Goal: Task Accomplishment & Management: Use online tool/utility

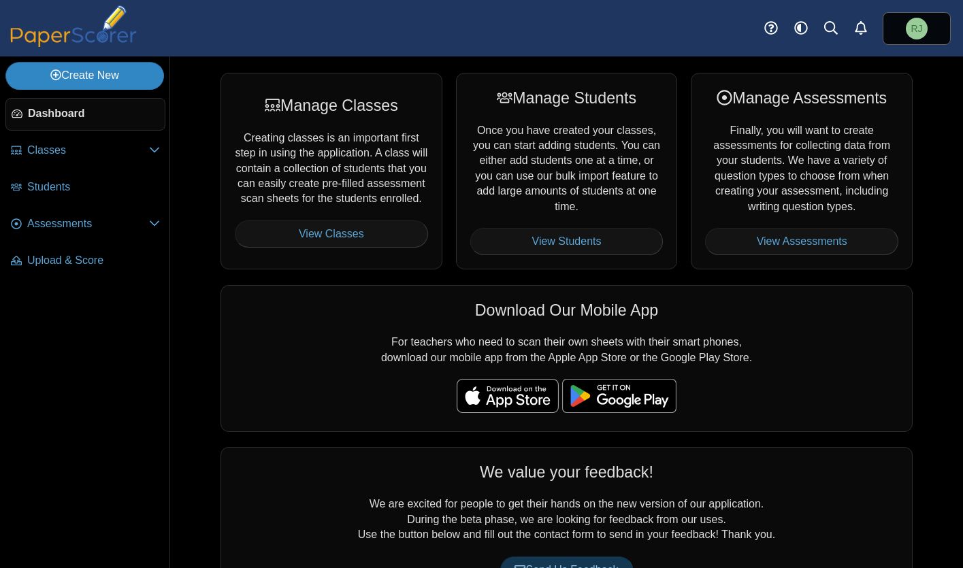
click at [50, 75] on icon at bounding box center [55, 74] width 11 height 11
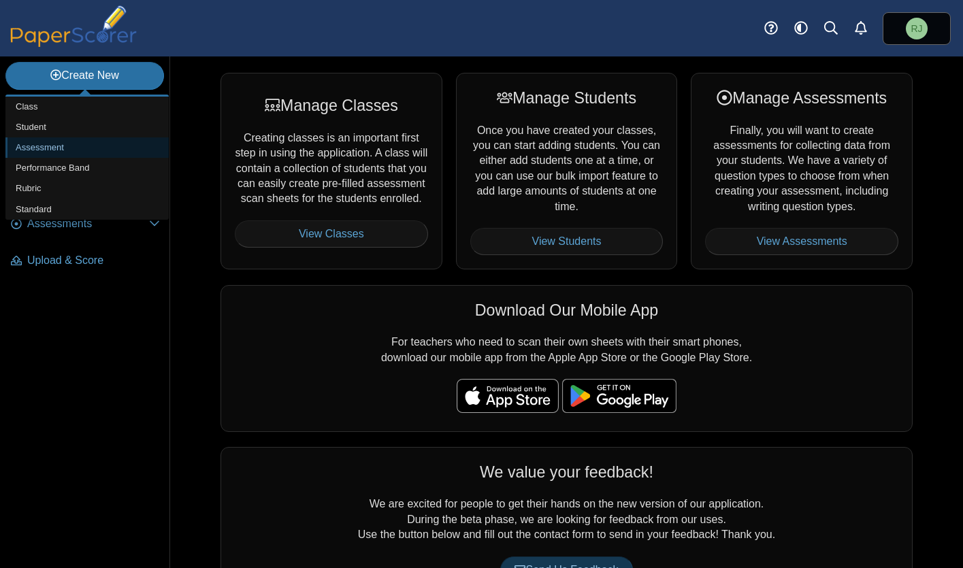
click at [50, 146] on link "Assessment" at bounding box center [86, 148] width 163 height 20
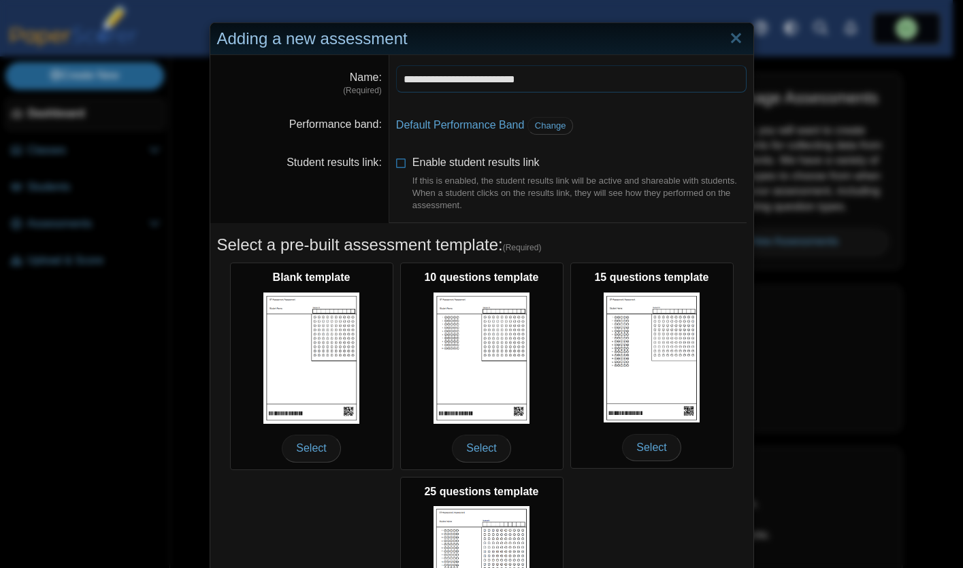
click at [503, 80] on input "**********" at bounding box center [571, 78] width 351 height 27
click at [474, 79] on input "**********" at bounding box center [571, 78] width 351 height 27
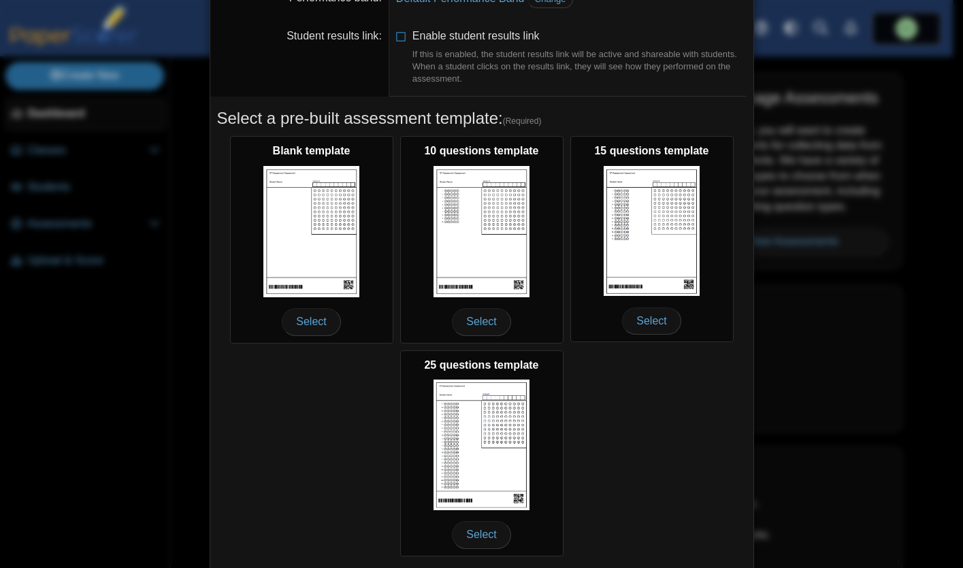
scroll to position [172, 0]
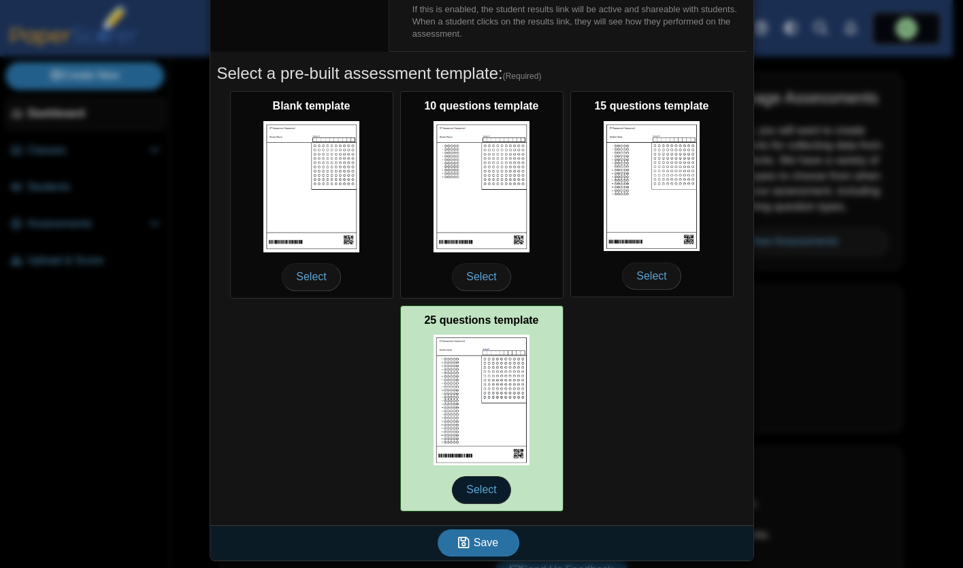
type input "**********"
click at [478, 493] on span "Select" at bounding box center [481, 490] width 59 height 27
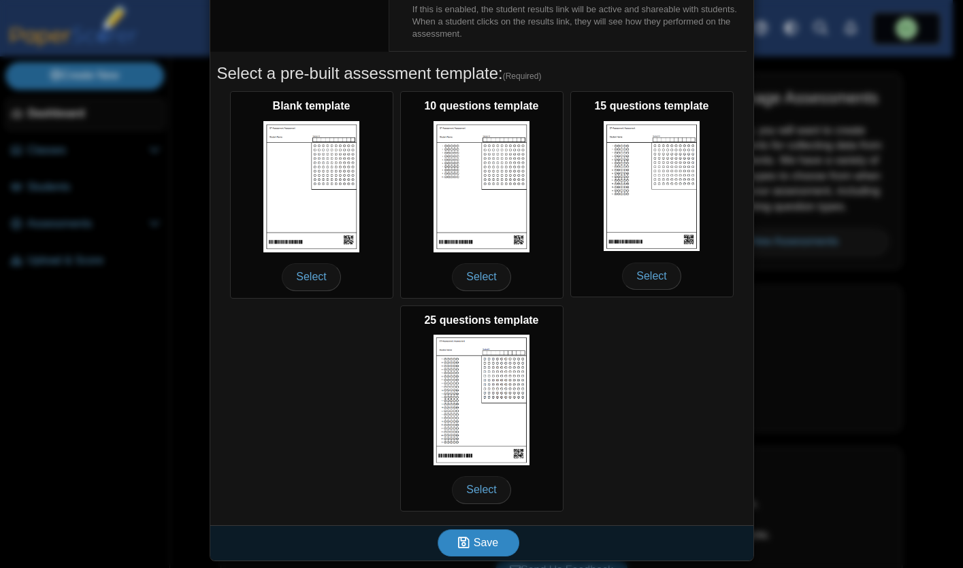
click at [476, 543] on span "Save" at bounding box center [486, 543] width 25 height 12
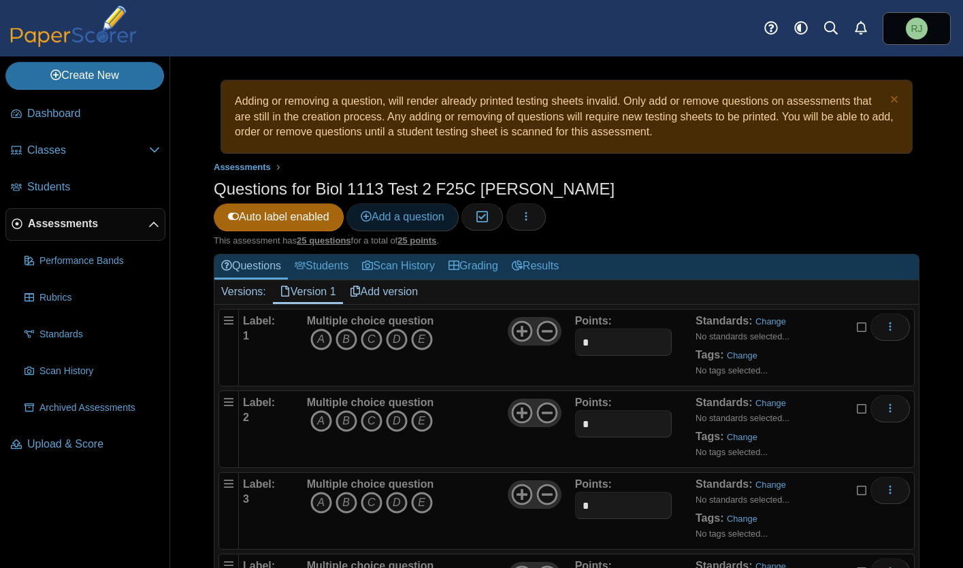
click at [445, 211] on span "Add a question" at bounding box center [403, 217] width 84 height 12
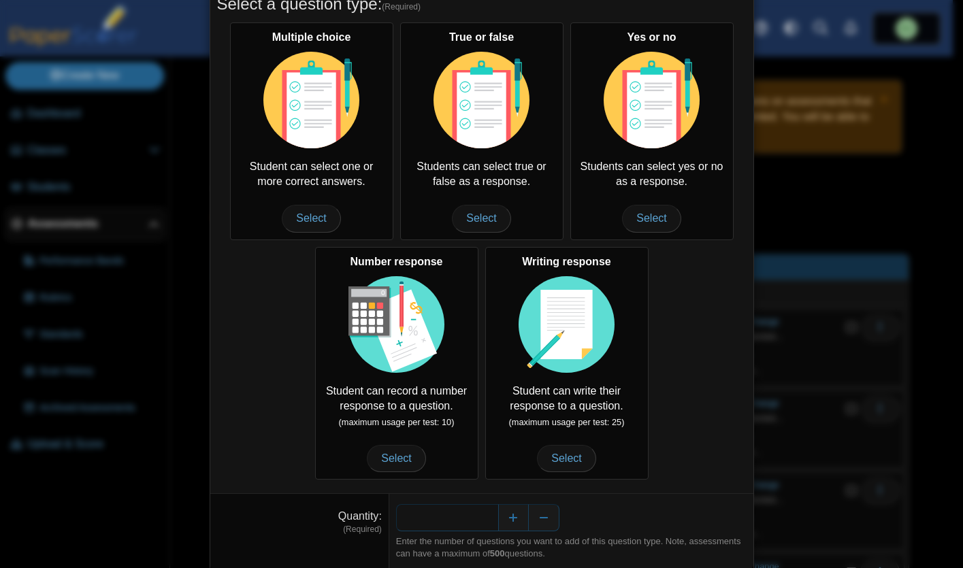
scroll to position [118, 0]
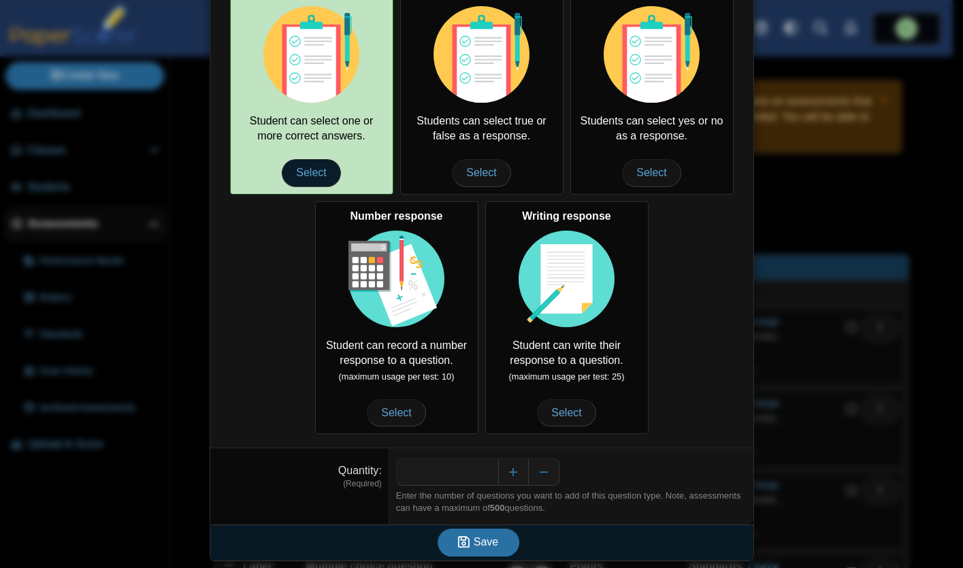
click at [312, 167] on span "Select" at bounding box center [311, 172] width 59 height 27
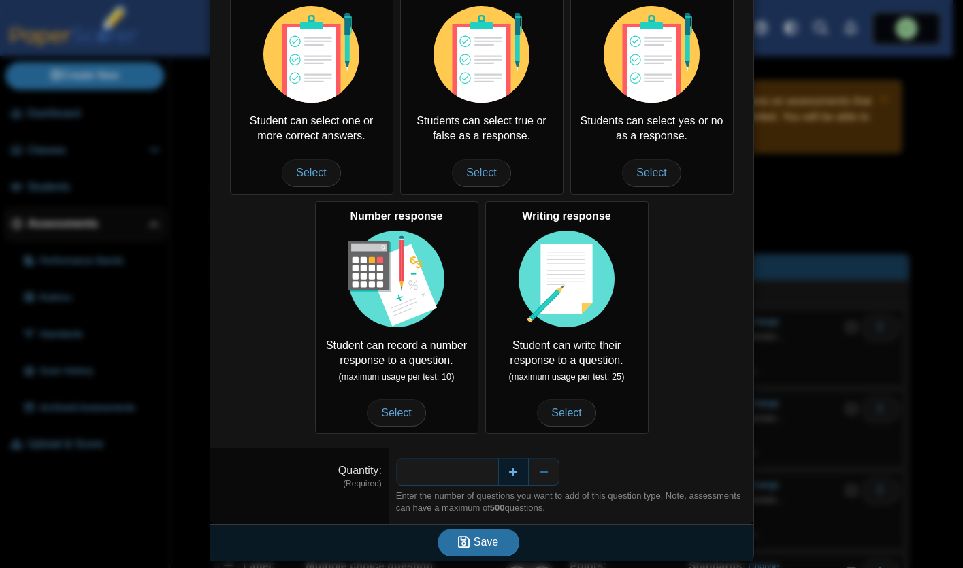
click at [502, 469] on button "Increase" at bounding box center [513, 472] width 31 height 27
type input "*"
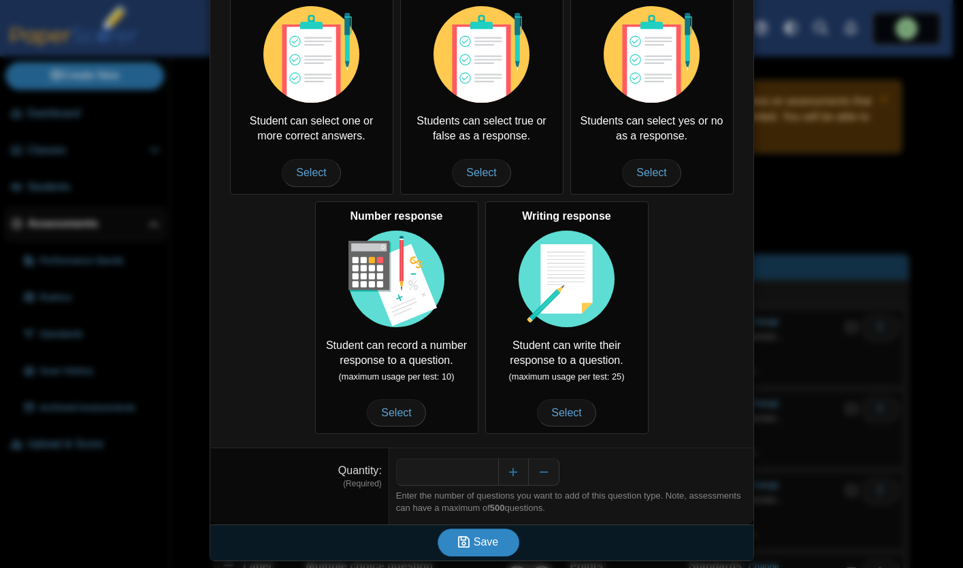
click at [479, 547] on span "Save" at bounding box center [486, 542] width 25 height 12
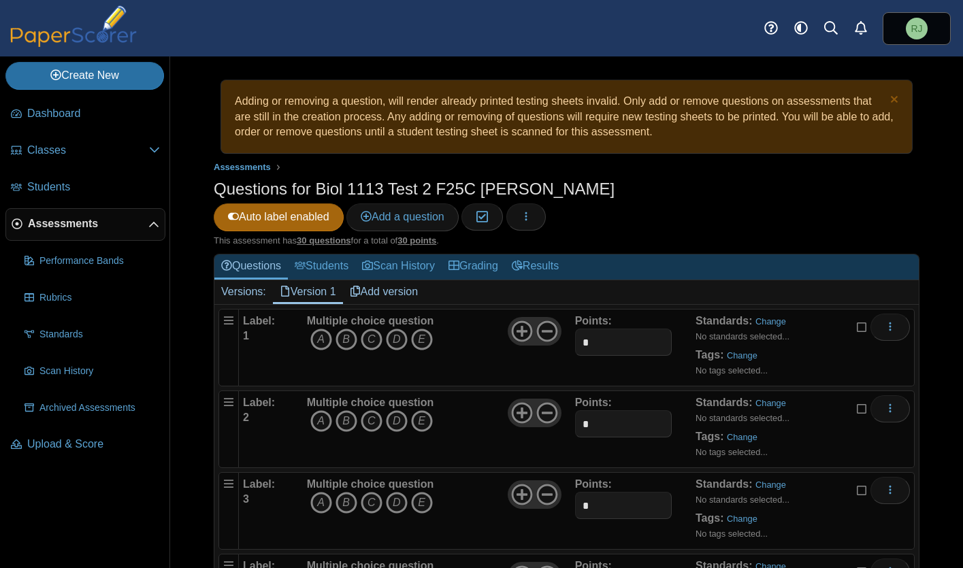
click at [389, 280] on link "Add version" at bounding box center [384, 291] width 82 height 23
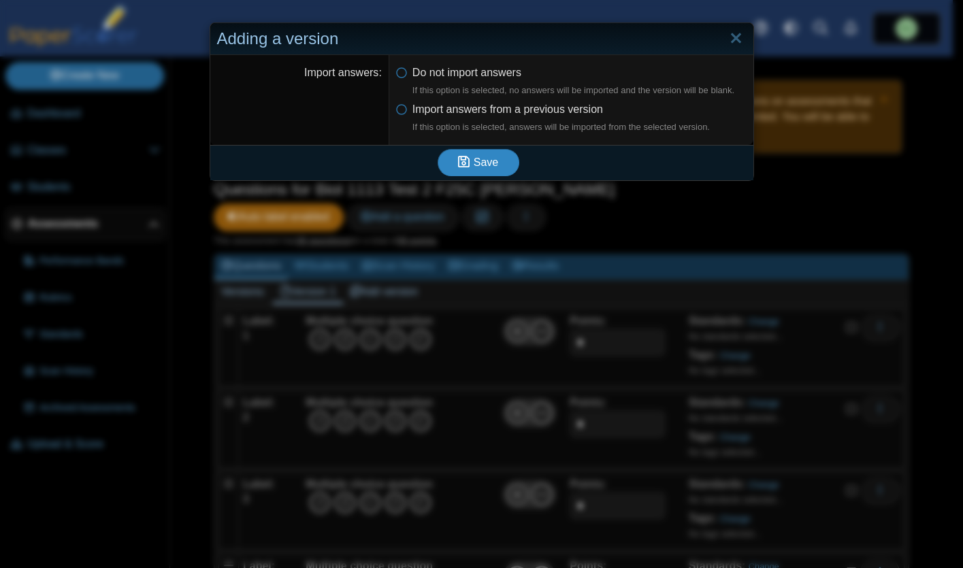
click at [466, 160] on icon "submit" at bounding box center [466, 162] width 16 height 15
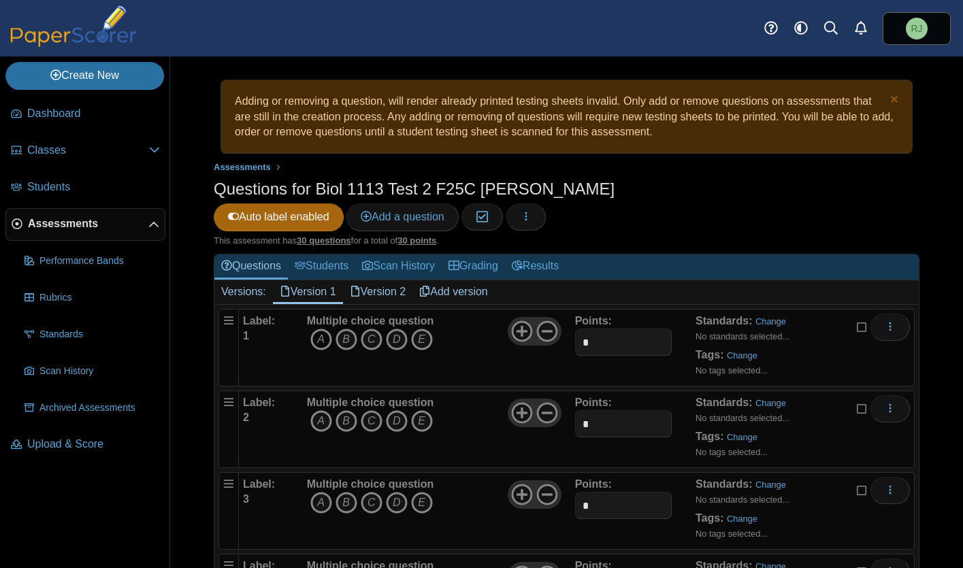
click at [323, 329] on icon "A" at bounding box center [321, 340] width 22 height 22
click at [370, 410] on icon "C" at bounding box center [372, 421] width 22 height 22
click at [347, 492] on icon "B" at bounding box center [347, 503] width 22 height 22
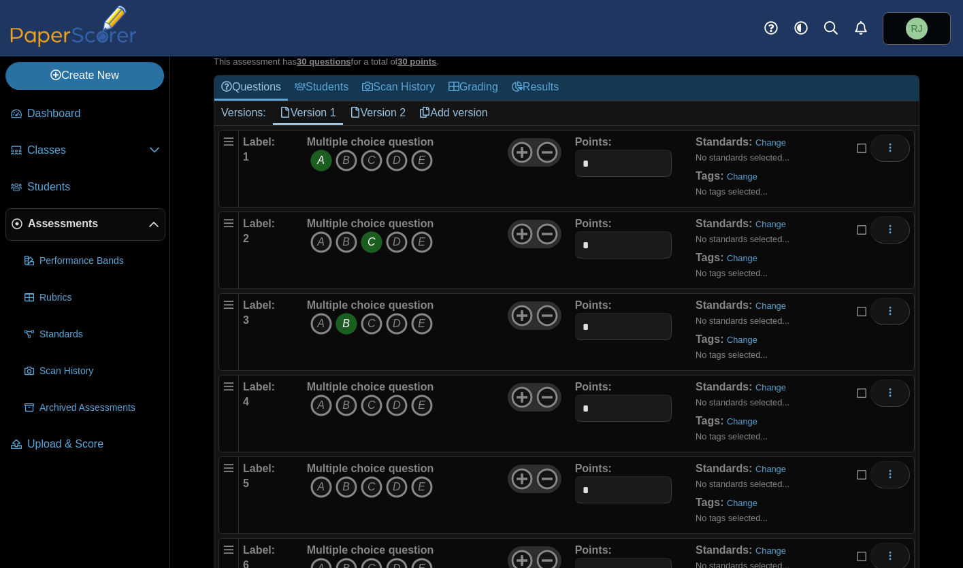
scroll to position [193, 0]
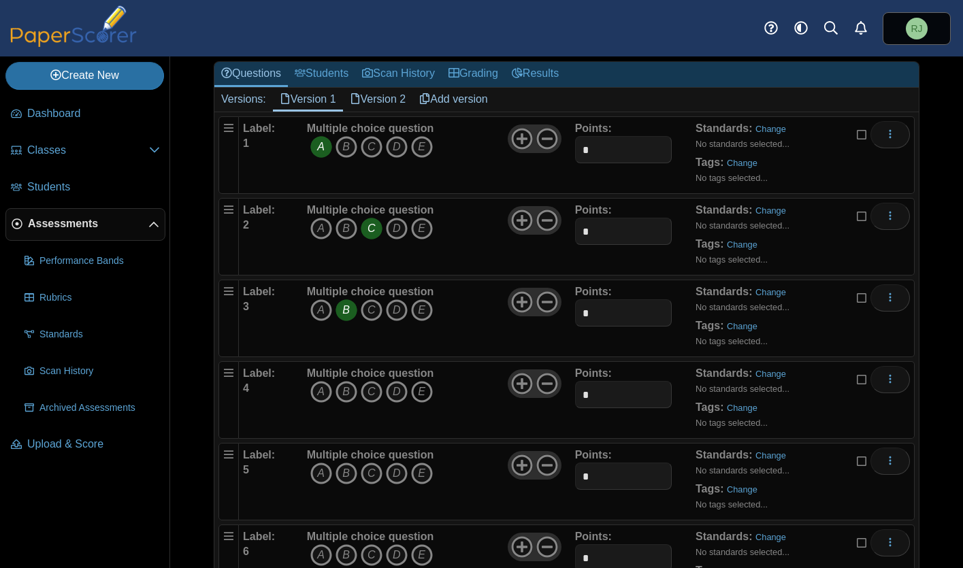
click at [422, 381] on icon "E" at bounding box center [422, 392] width 22 height 22
click at [396, 463] on icon "D" at bounding box center [397, 474] width 22 height 22
click at [324, 545] on icon "A" at bounding box center [321, 556] width 22 height 22
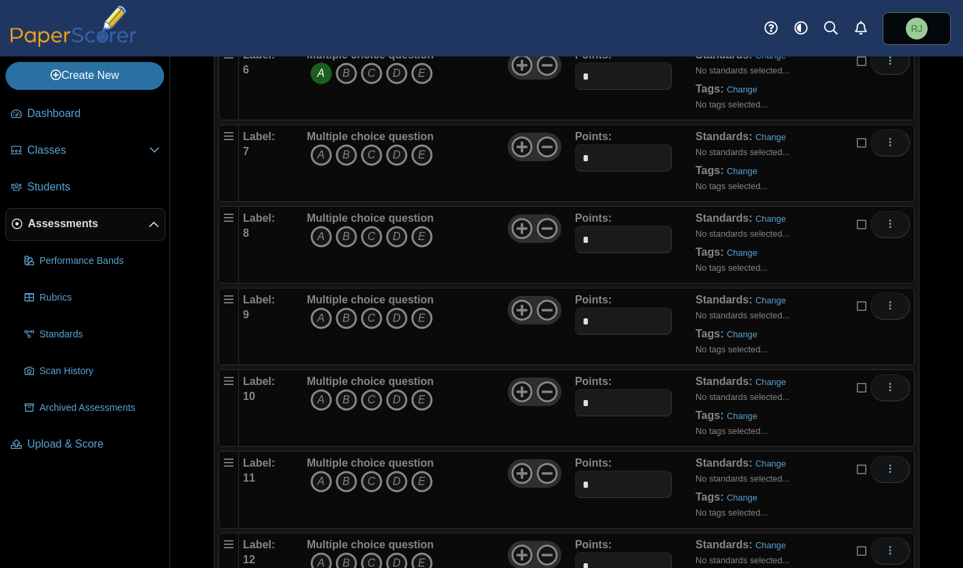
scroll to position [700, 0]
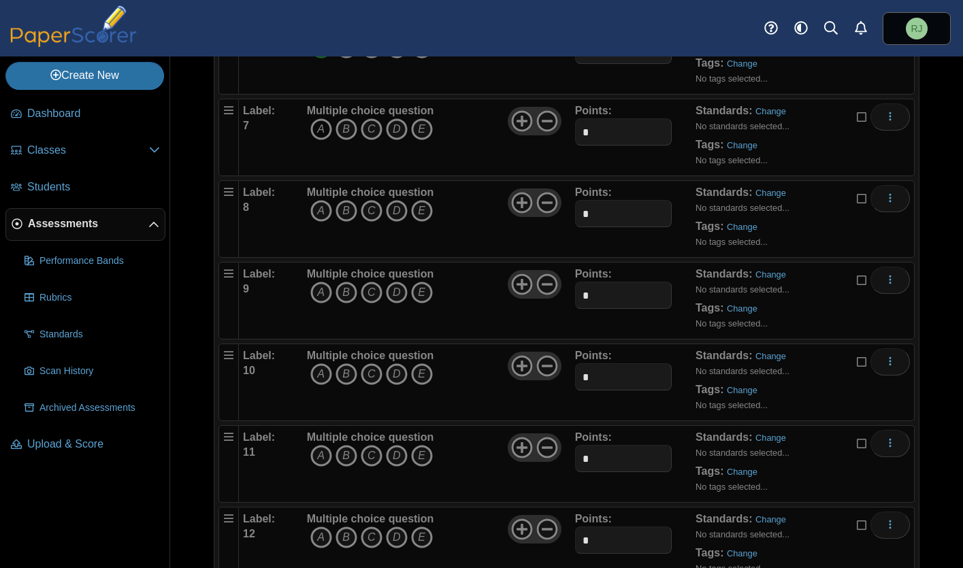
click at [314, 118] on icon "A" at bounding box center [321, 129] width 22 height 22
click at [348, 200] on icon "B" at bounding box center [347, 211] width 22 height 22
click at [372, 282] on icon "C" at bounding box center [372, 293] width 22 height 22
click at [323, 364] on icon "A" at bounding box center [321, 375] width 22 height 22
click at [417, 445] on icon "E" at bounding box center [422, 456] width 22 height 22
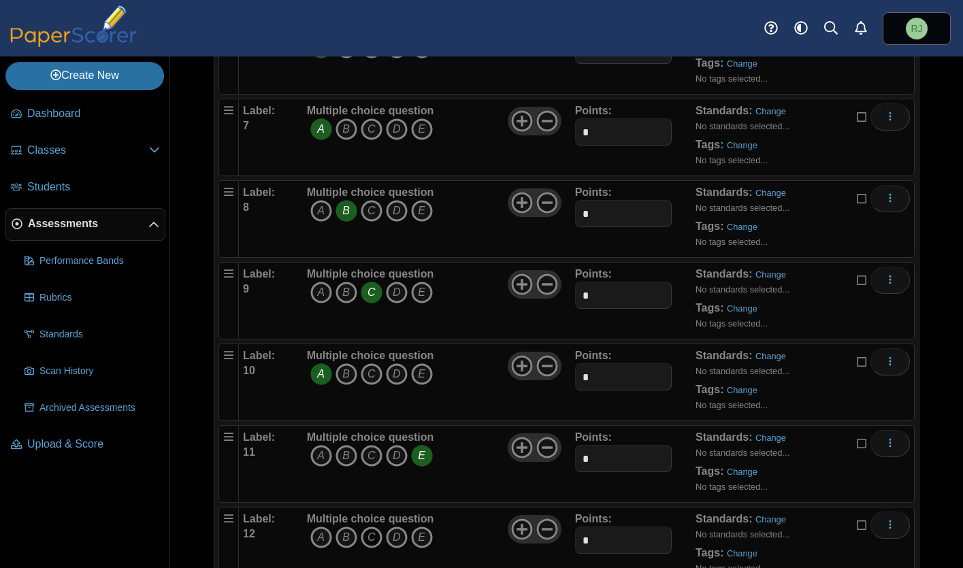
click at [374, 527] on icon "C" at bounding box center [372, 538] width 22 height 22
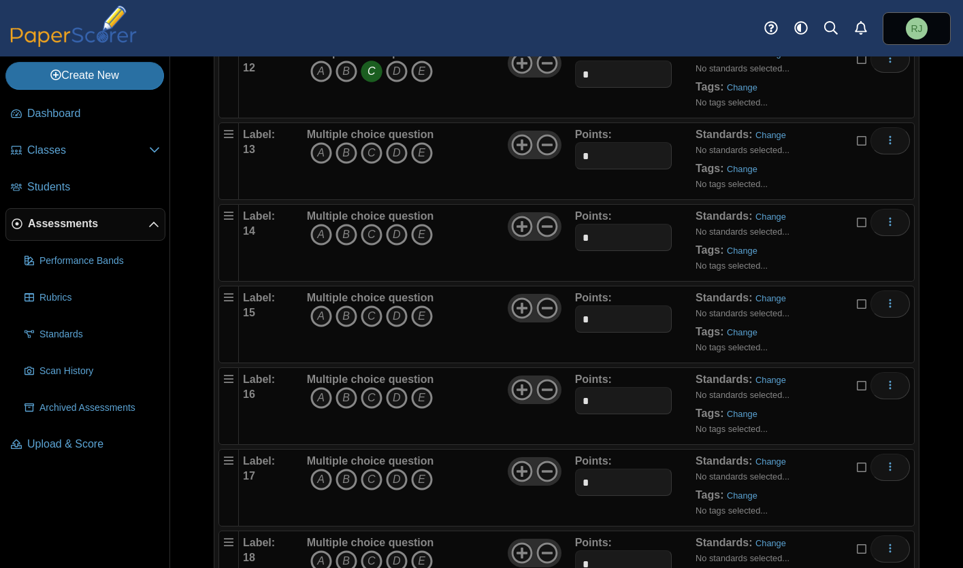
scroll to position [1167, 0]
click at [348, 142] on icon "B" at bounding box center [347, 153] width 22 height 22
click at [398, 223] on icon "D" at bounding box center [397, 234] width 22 height 22
click at [320, 305] on icon "A" at bounding box center [321, 316] width 22 height 22
click at [420, 387] on icon "E" at bounding box center [422, 398] width 22 height 22
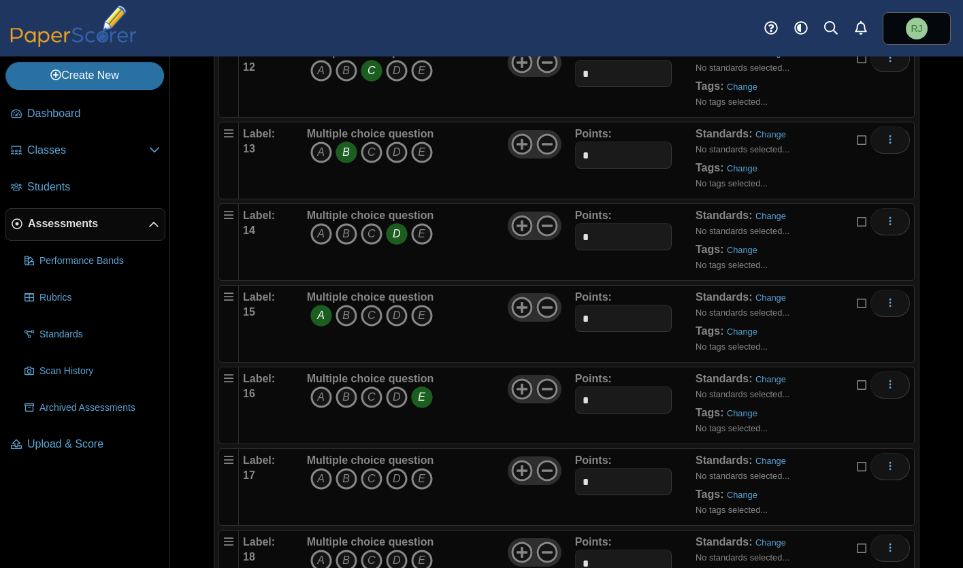
click at [400, 468] on icon "D" at bounding box center [397, 479] width 22 height 22
click at [326, 550] on icon "A" at bounding box center [321, 561] width 22 height 22
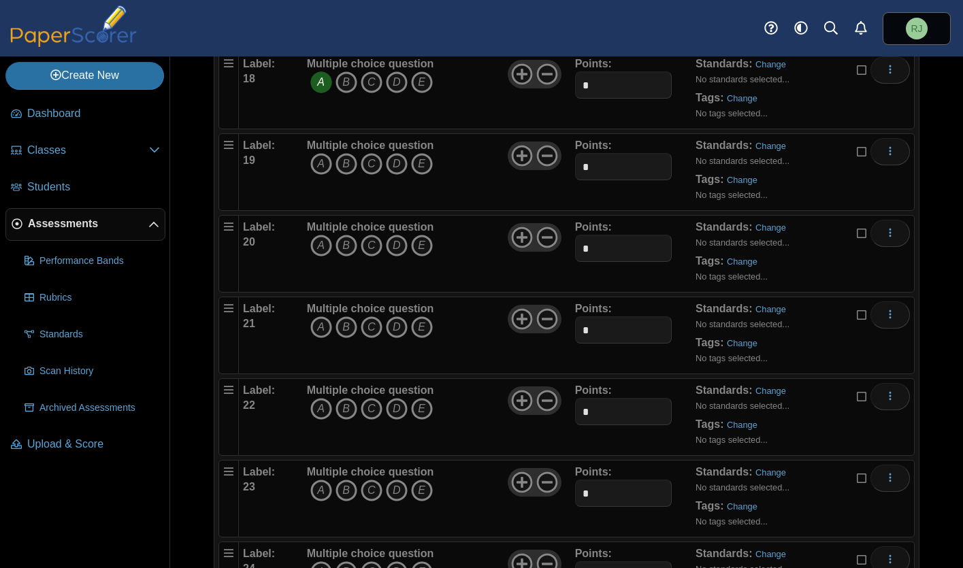
scroll to position [1646, 0]
click at [319, 153] on icon "A" at bounding box center [321, 164] width 22 height 22
click at [423, 235] on icon "E" at bounding box center [422, 246] width 22 height 22
click at [421, 317] on icon "E" at bounding box center [422, 328] width 22 height 22
click at [346, 398] on icon "B" at bounding box center [347, 409] width 22 height 22
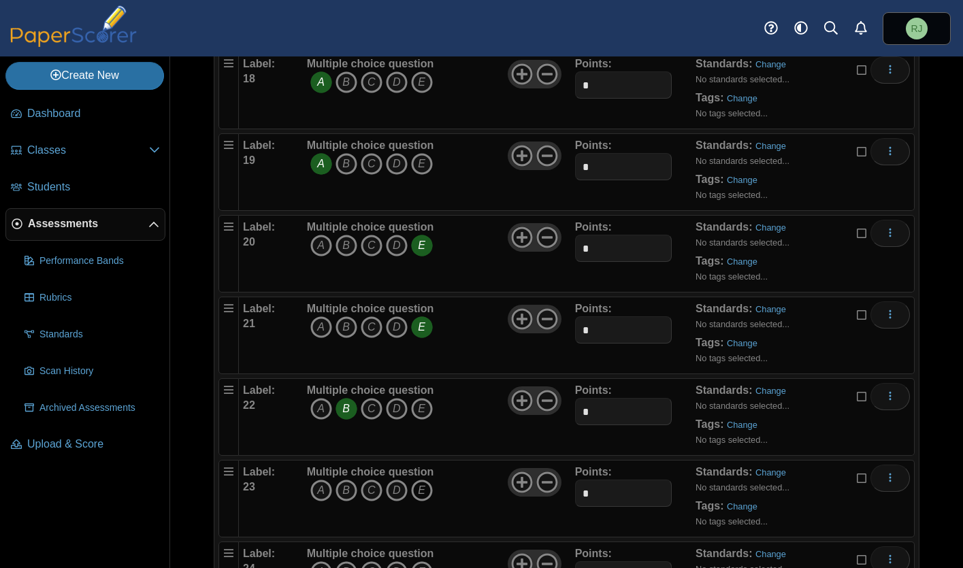
click at [430, 480] on icon "E" at bounding box center [422, 491] width 22 height 22
click at [369, 562] on icon "C" at bounding box center [372, 573] width 22 height 22
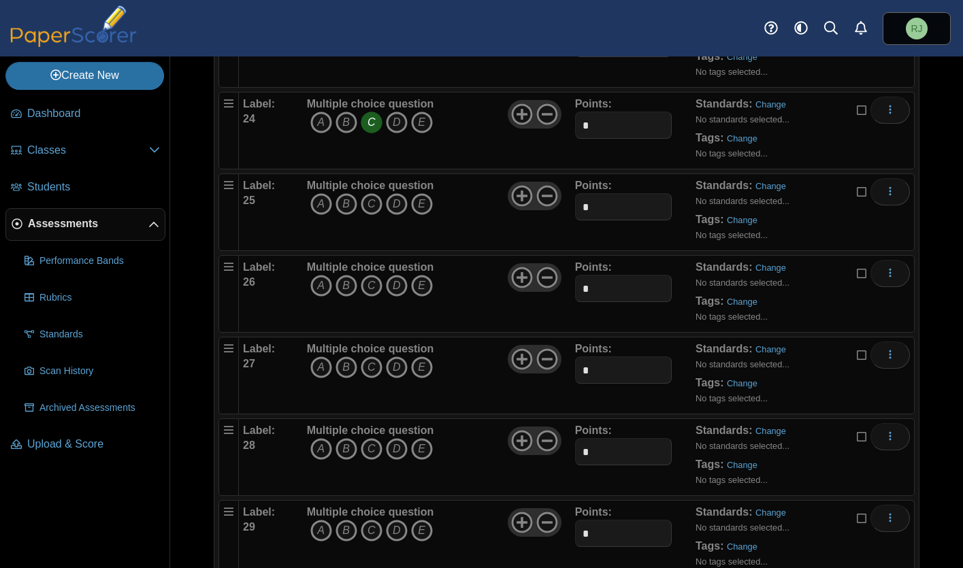
scroll to position [2096, 0]
click at [394, 193] on icon "D" at bounding box center [397, 204] width 22 height 22
click at [427, 275] on icon "E" at bounding box center [422, 286] width 22 height 22
click at [321, 357] on icon "A" at bounding box center [321, 368] width 22 height 22
click at [370, 438] on icon "C" at bounding box center [372, 449] width 22 height 22
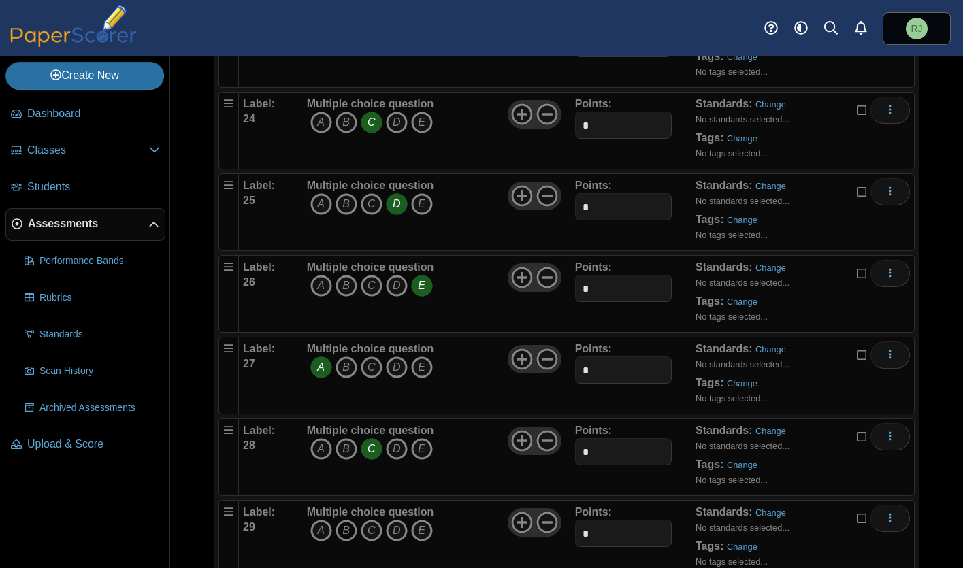
click at [344, 520] on icon "B" at bounding box center [347, 531] width 22 height 22
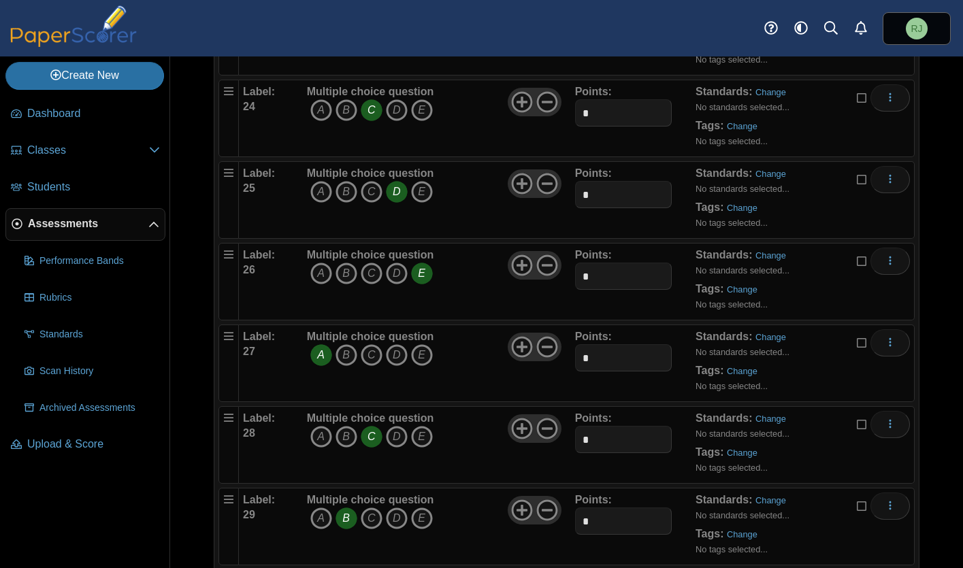
scroll to position [2193, 0]
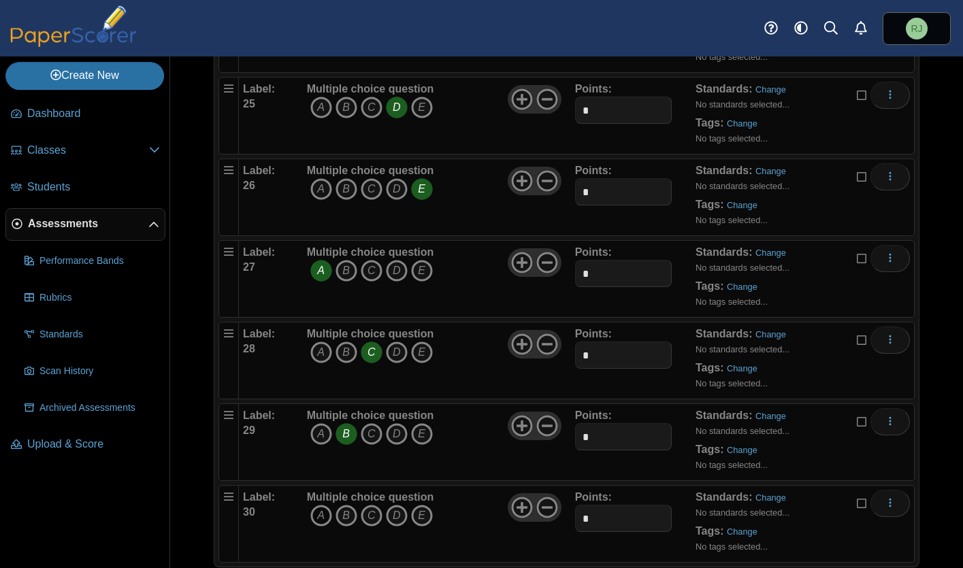
click at [324, 505] on icon "A" at bounding box center [321, 516] width 22 height 22
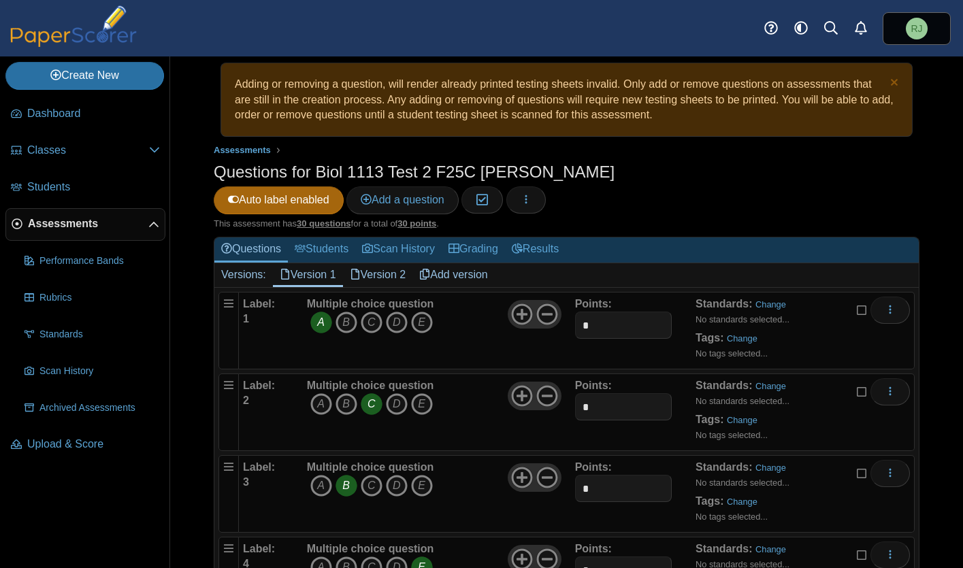
scroll to position [0, 0]
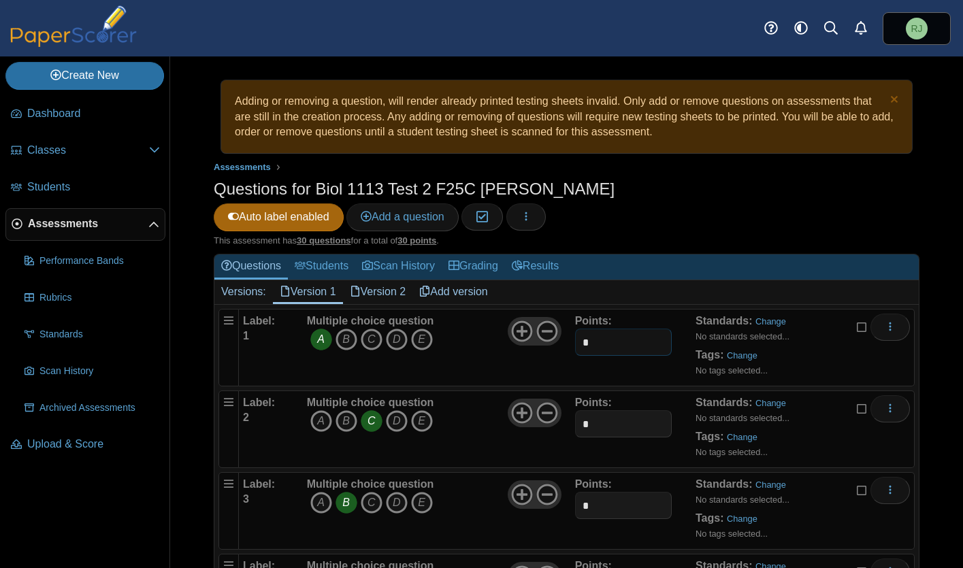
click at [611, 329] on input "*" at bounding box center [623, 342] width 97 height 27
type input "***"
drag, startPoint x: 594, startPoint y: 396, endPoint x: 532, endPoint y: 396, distance: 62.6
click at [532, 396] on div "Label: 2 Multiple choice question A B C D E *" at bounding box center [576, 430] width 667 height 68
type input "***"
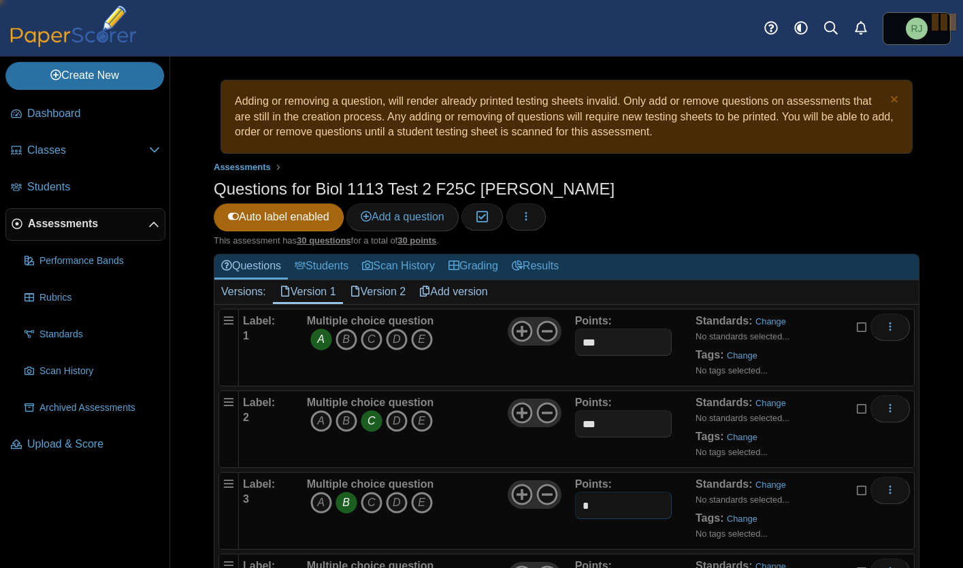
drag, startPoint x: 600, startPoint y: 479, endPoint x: 526, endPoint y: 480, distance: 74.2
click at [526, 479] on div "Label: 3 Multiple choice question A B C D E *" at bounding box center [576, 511] width 667 height 68
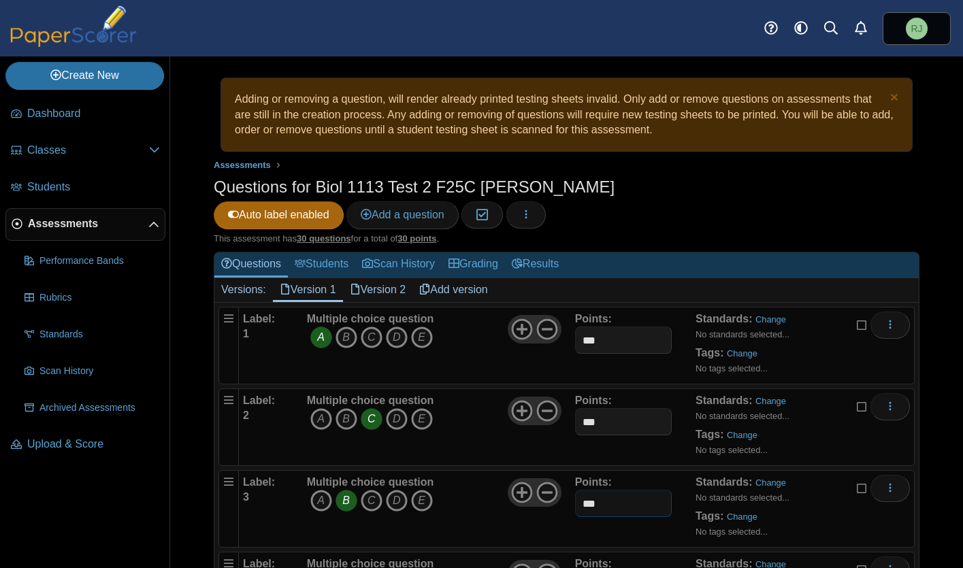
scroll to position [3, 0]
type input "***"
drag, startPoint x: 606, startPoint y: 553, endPoint x: 561, endPoint y: 553, distance: 44.9
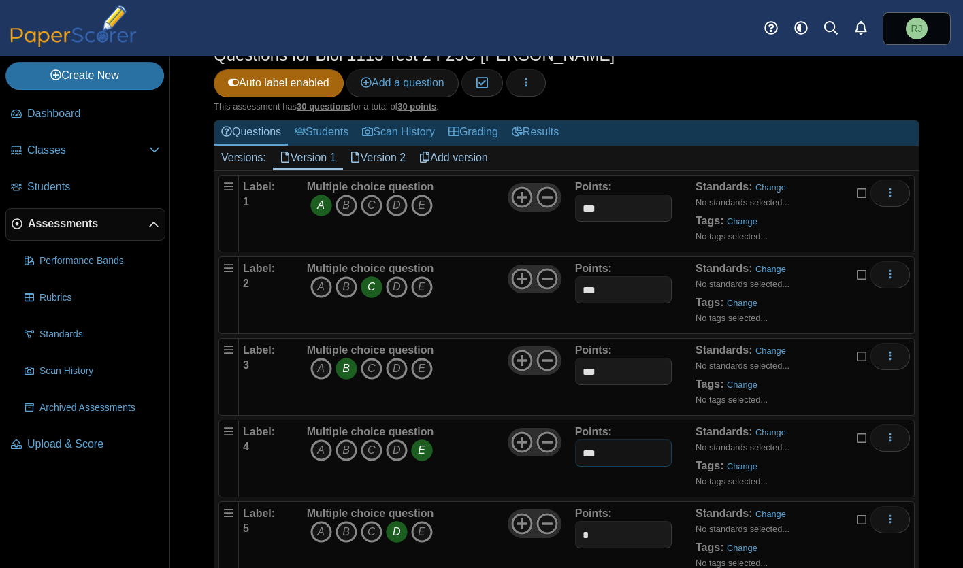
scroll to position [190, 0]
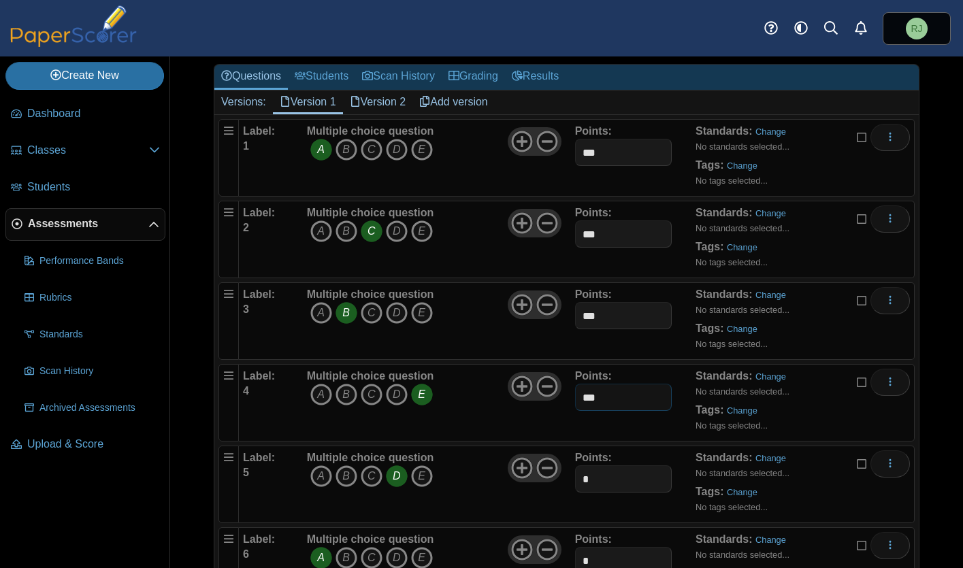
type input "***"
drag, startPoint x: 597, startPoint y: 455, endPoint x: 566, endPoint y: 449, distance: 31.1
click at [566, 451] on div "Label: 5 Multiple choice question A B C D E *" at bounding box center [576, 485] width 667 height 68
type input "***"
drag, startPoint x: 594, startPoint y: 540, endPoint x: 558, endPoint y: 534, distance: 37.3
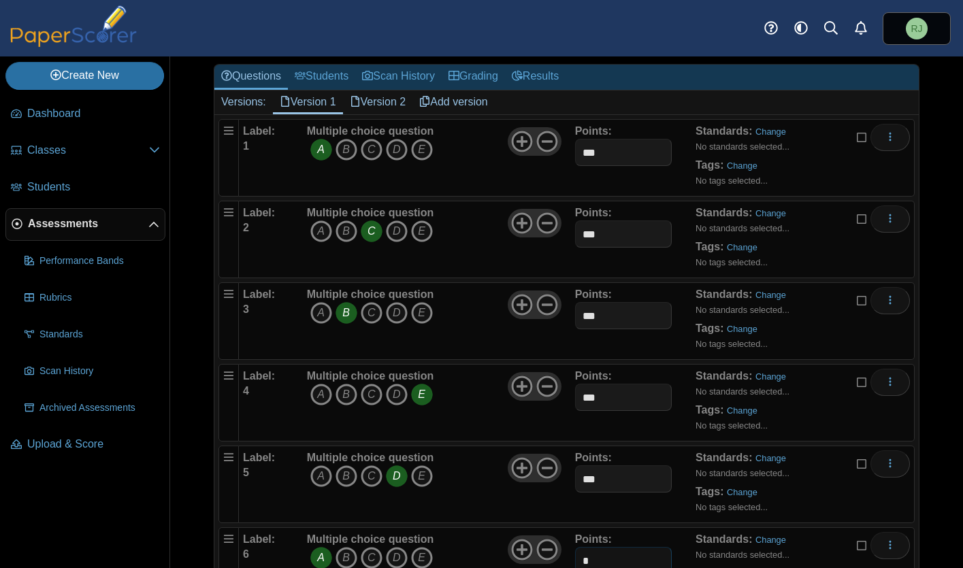
click at [558, 534] on div "Label: 6 Multiple choice question A B C D E *" at bounding box center [576, 566] width 667 height 68
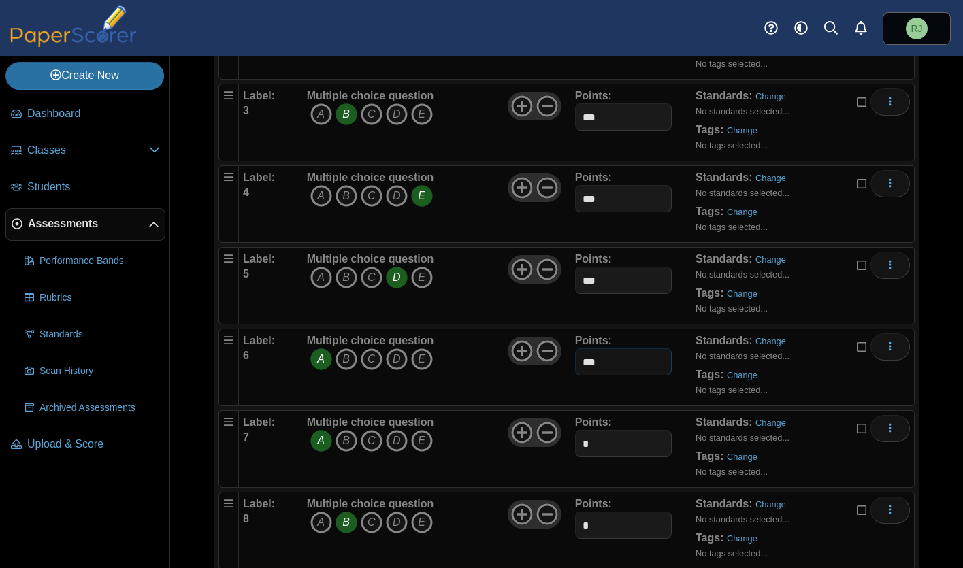
scroll to position [517, 0]
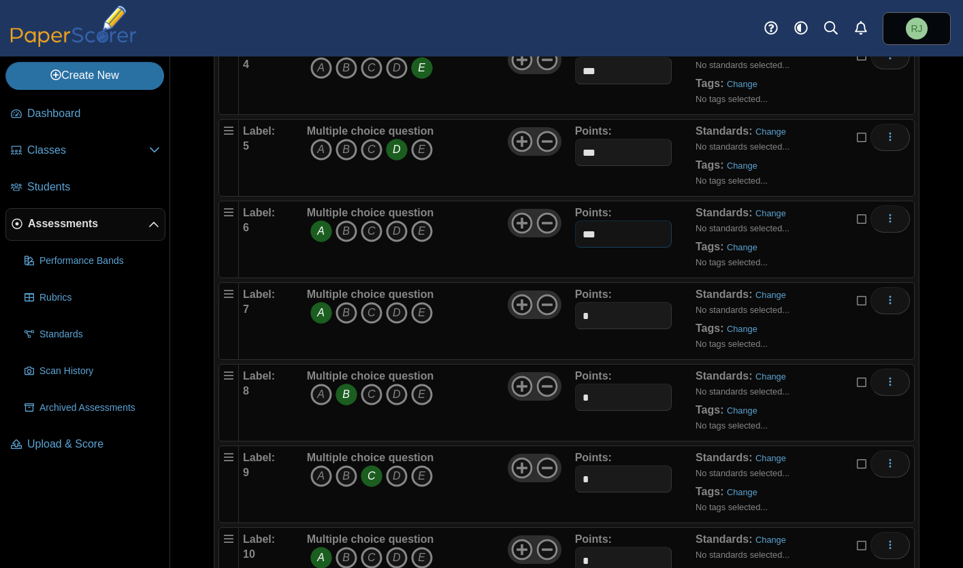
type input "***"
drag, startPoint x: 590, startPoint y: 289, endPoint x: 565, endPoint y: 289, distance: 25.2
click at [565, 289] on div "Label: 7 Multiple choice question A B C D E *" at bounding box center [576, 321] width 667 height 68
type input "***"
drag, startPoint x: 594, startPoint y: 372, endPoint x: 575, endPoint y: 372, distance: 19.7
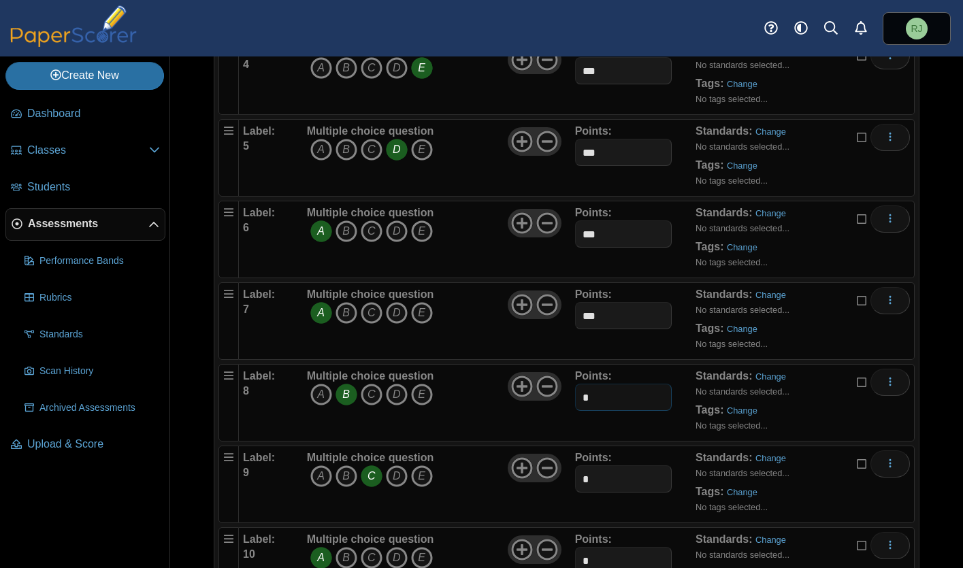
click at [575, 384] on input "*" at bounding box center [623, 397] width 97 height 27
type input "***"
drag, startPoint x: 601, startPoint y: 457, endPoint x: 532, endPoint y: 455, distance: 69.5
click at [532, 455] on div "Label: 9 Multiple choice question A B C D E *" at bounding box center [576, 485] width 667 height 68
type input "***"
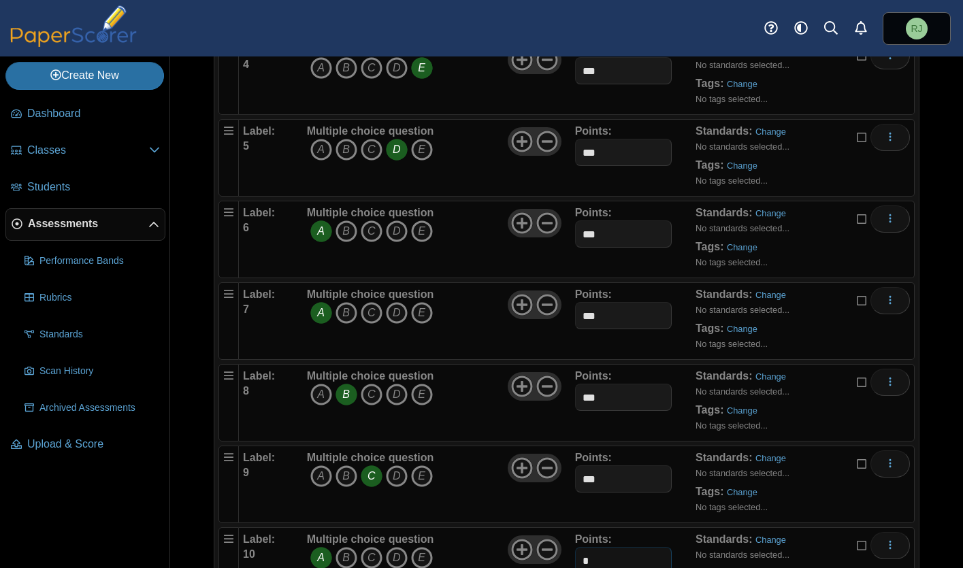
drag, startPoint x: 591, startPoint y: 536, endPoint x: 562, endPoint y: 530, distance: 29.1
click at [562, 532] on div "Label: 10 Multiple choice question A B C D E *" at bounding box center [576, 566] width 667 height 68
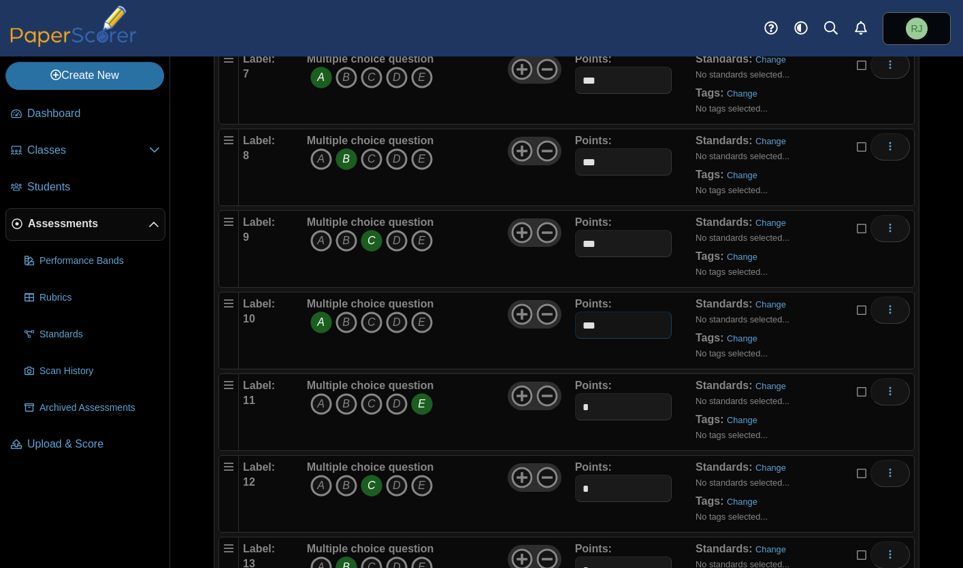
scroll to position [762, 0]
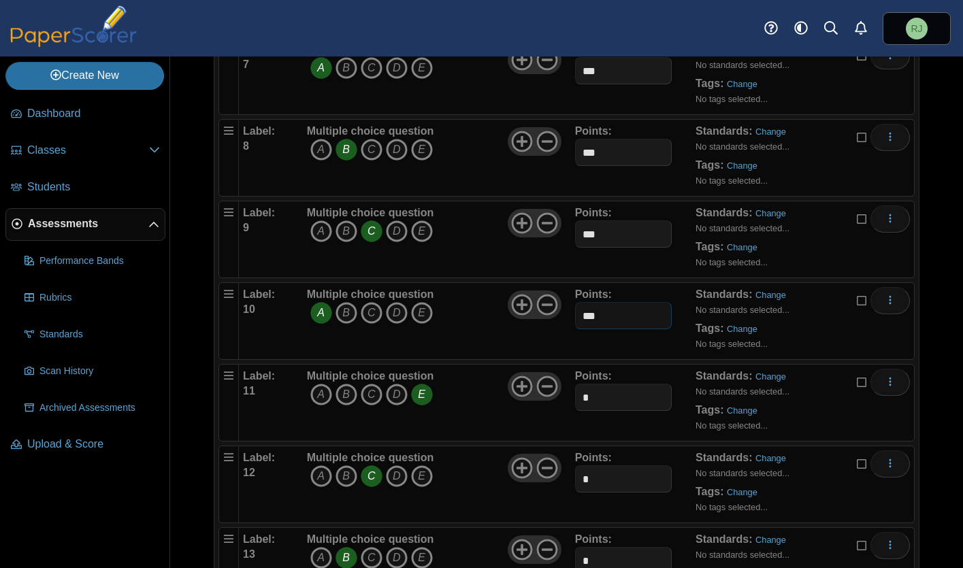
type input "***"
drag, startPoint x: 600, startPoint y: 377, endPoint x: 547, endPoint y: 372, distance: 53.4
click at [547, 372] on div "Label: 11 Multiple choice question A B C D E *" at bounding box center [576, 403] width 667 height 68
type input "***"
drag, startPoint x: 600, startPoint y: 450, endPoint x: 533, endPoint y: 448, distance: 66.7
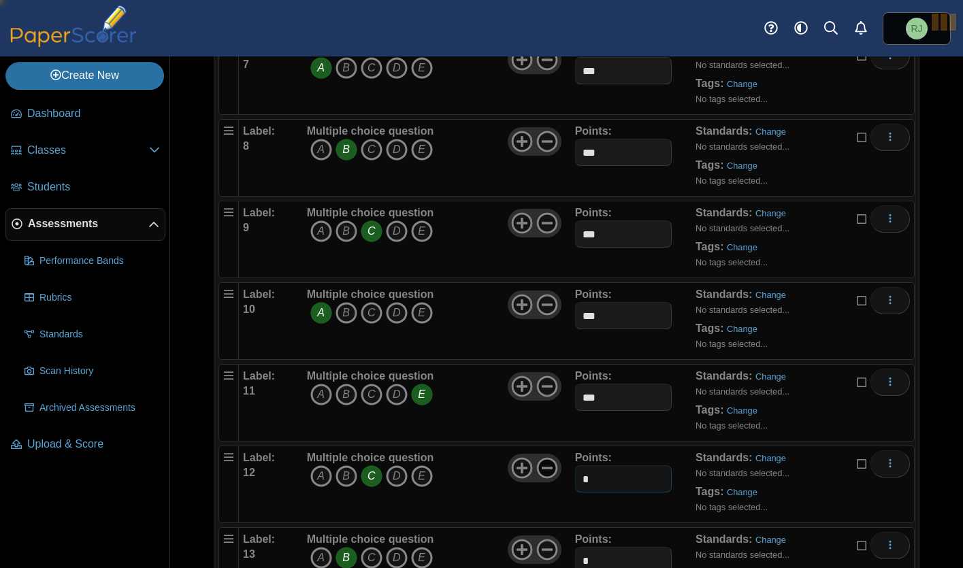
click at [534, 451] on div "Label: 12 Multiple choice question A B C D E *" at bounding box center [576, 485] width 667 height 68
type input "***"
drag, startPoint x: 587, startPoint y: 536, endPoint x: 569, endPoint y: 536, distance: 18.4
click at [569, 536] on div "Label: 13 Multiple choice question A B C D E *" at bounding box center [576, 566] width 667 height 68
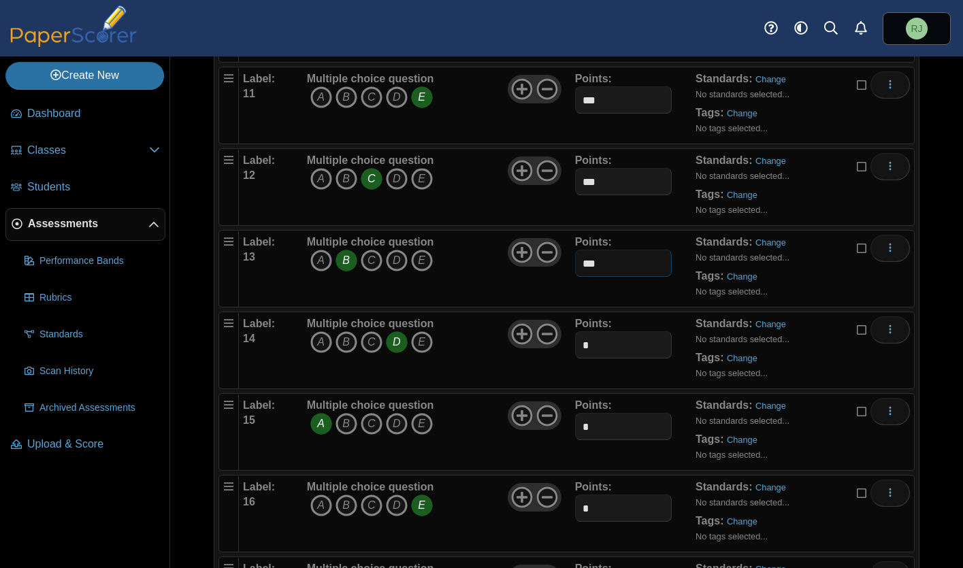
scroll to position [1059, 0]
type input "***"
drag, startPoint x: 594, startPoint y: 325, endPoint x: 531, endPoint y: 323, distance: 63.3
click at [531, 323] on div "Label: 14 Multiple choice question A B C D E *" at bounding box center [576, 351] width 667 height 68
type input "***"
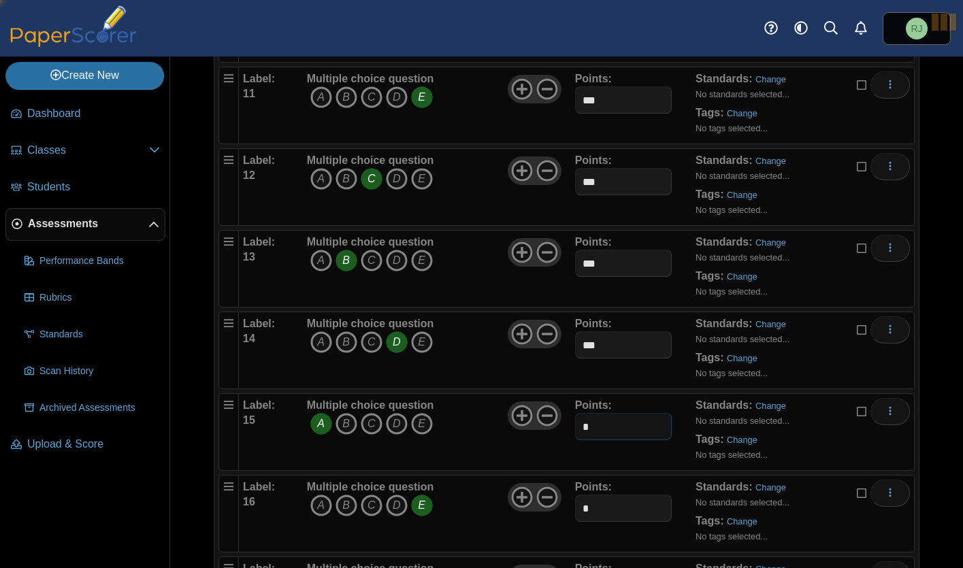
drag, startPoint x: 596, startPoint y: 388, endPoint x: 567, endPoint y: 393, distance: 29.8
click at [567, 398] on div "Label: 15 Multiple choice question A B C D E *" at bounding box center [576, 432] width 667 height 68
drag, startPoint x: 595, startPoint y: 400, endPoint x: 559, endPoint y: 401, distance: 36.1
click at [559, 401] on div "Label: 15 Multiple choice question A B C D E *" at bounding box center [576, 432] width 667 height 68
type input "***"
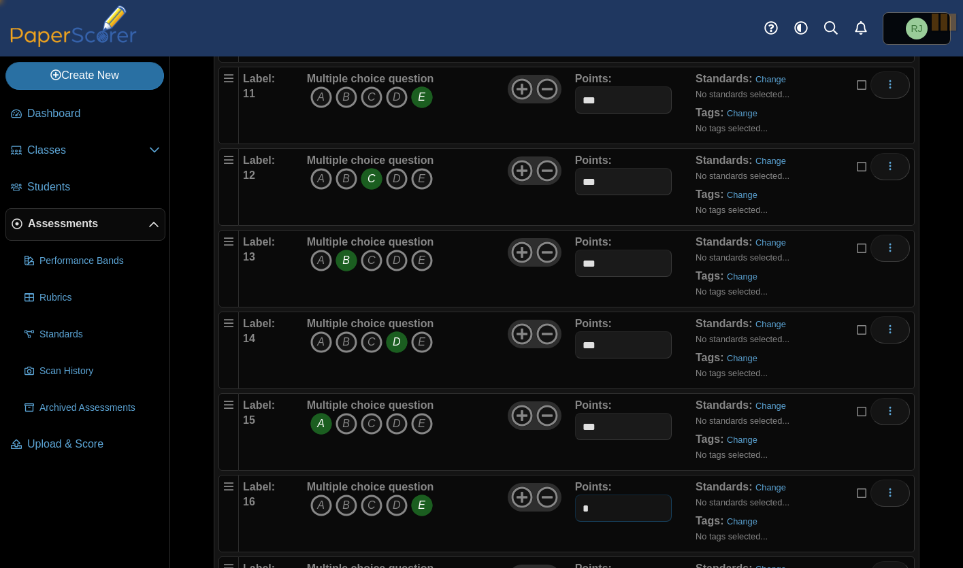
drag, startPoint x: 619, startPoint y: 487, endPoint x: 538, endPoint y: 483, distance: 81.1
click at [538, 483] on div "Label: 16 Multiple choice question A B C D E *" at bounding box center [576, 514] width 667 height 68
type input "***"
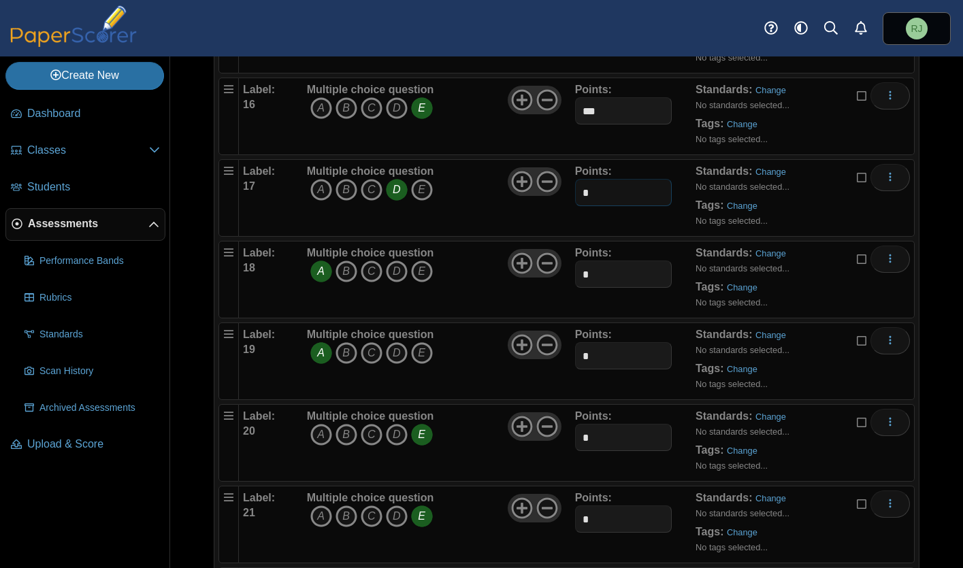
scroll to position [1446, 0]
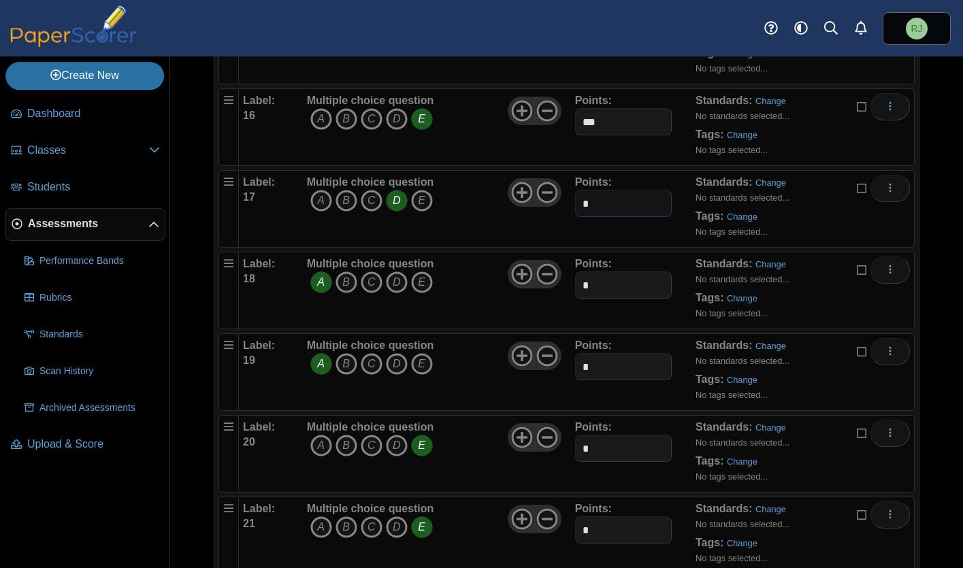
drag, startPoint x: 604, startPoint y: 180, endPoint x: 575, endPoint y: 178, distance: 29.3
click at [575, 190] on input "*" at bounding box center [623, 203] width 97 height 27
type input "***"
drag, startPoint x: 596, startPoint y: 261, endPoint x: 564, endPoint y: 260, distance: 32.0
click at [564, 260] on div "Label: 18 Multiple choice question A B C D E *" at bounding box center [576, 291] width 667 height 68
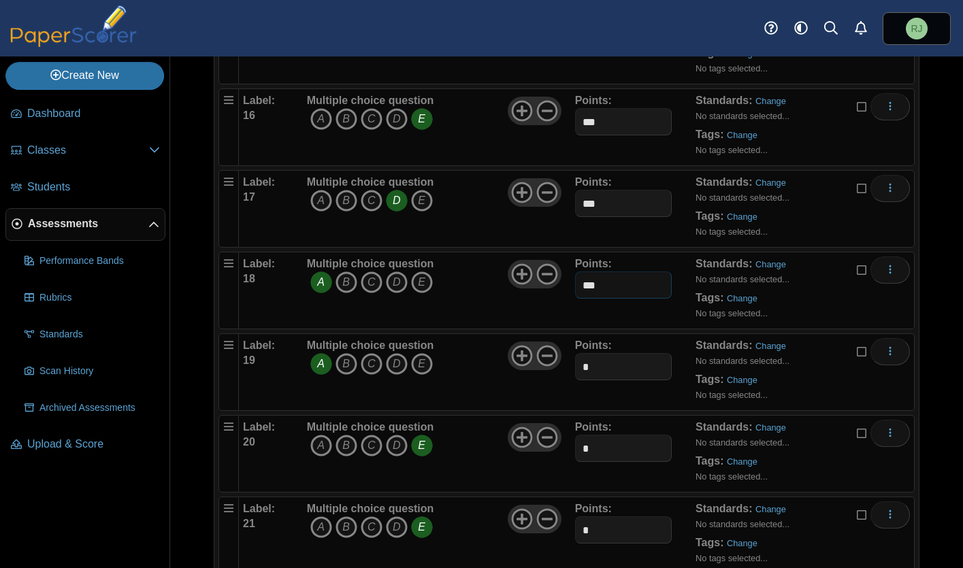
type input "***"
drag, startPoint x: 607, startPoint y: 348, endPoint x: 553, endPoint y: 345, distance: 54.5
click at [553, 345] on div "Label: 19 Multiple choice question A B C D E *" at bounding box center [576, 372] width 667 height 68
type input "***"
drag, startPoint x: 593, startPoint y: 424, endPoint x: 557, endPoint y: 423, distance: 36.1
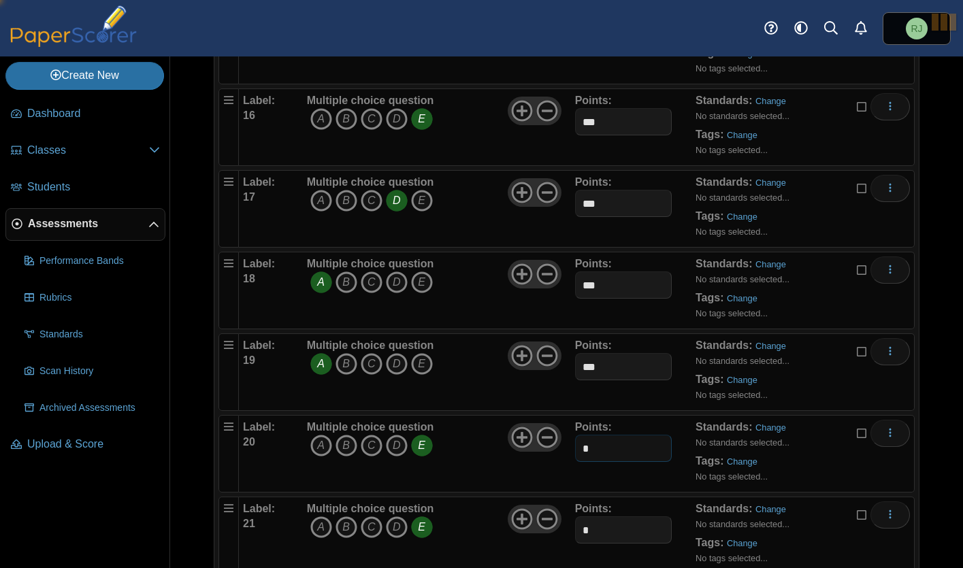
click at [557, 423] on div "Label: 20 Multiple choice question A B C D E *" at bounding box center [576, 454] width 667 height 68
type input "***"
drag, startPoint x: 585, startPoint y: 506, endPoint x: 558, endPoint y: 502, distance: 27.4
click at [558, 502] on div "Label: 21 Multiple choice question A B C D E *" at bounding box center [576, 536] width 667 height 68
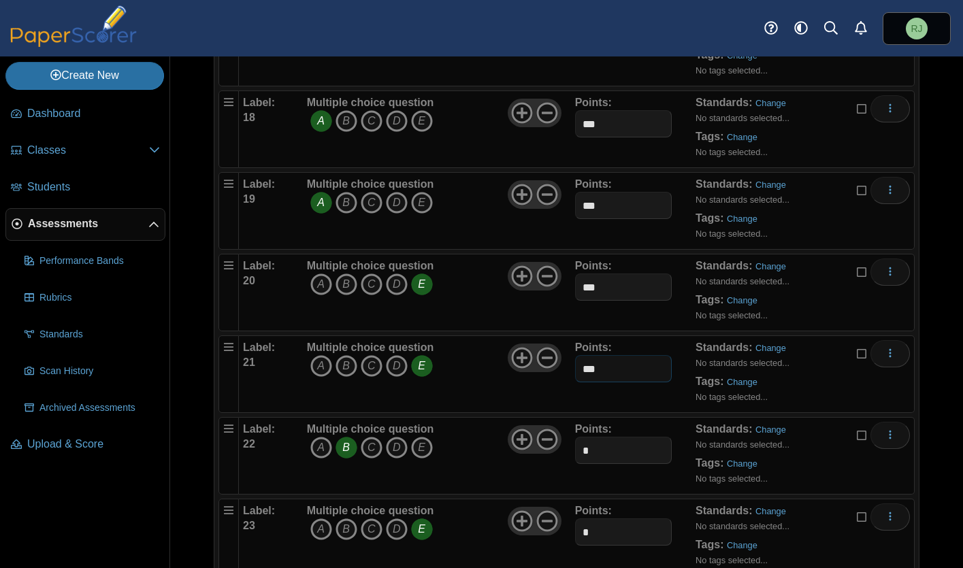
scroll to position [1722, 0]
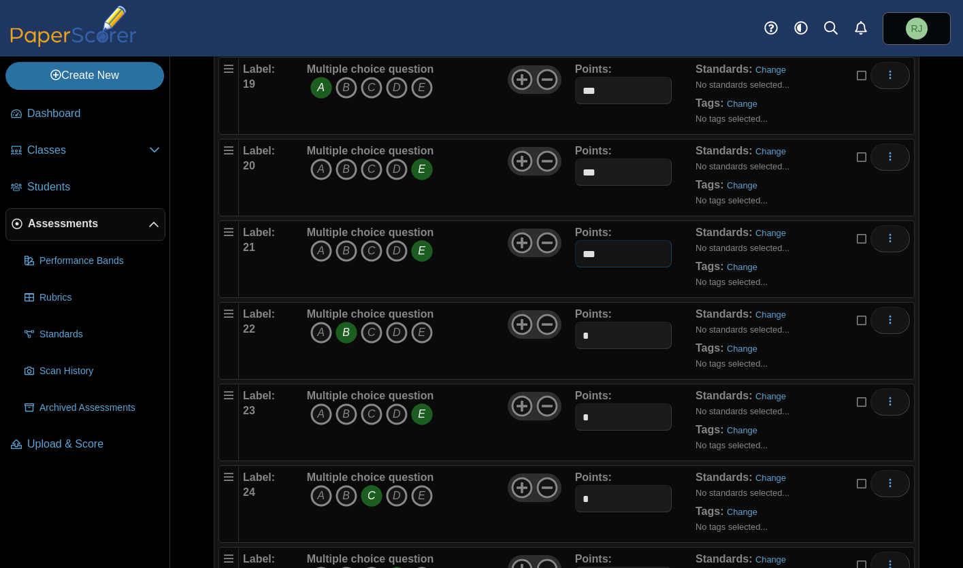
type input "***"
drag, startPoint x: 593, startPoint y: 310, endPoint x: 519, endPoint y: 308, distance: 74.2
click at [519, 308] on div "Label: 22 Multiple choice question A B C D E *" at bounding box center [576, 341] width 667 height 68
type input "***"
click at [587, 404] on input "*" at bounding box center [623, 417] width 97 height 27
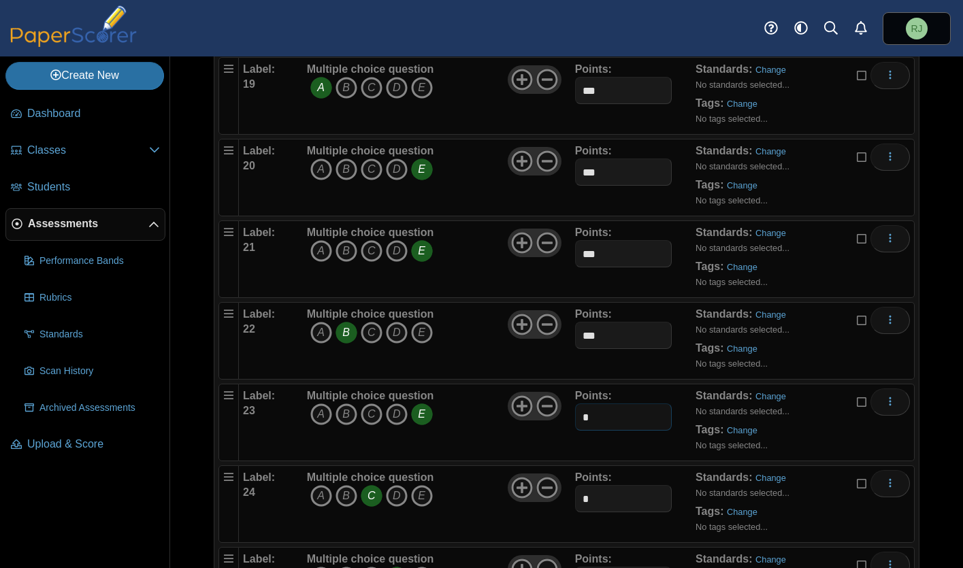
drag, startPoint x: 587, startPoint y: 387, endPoint x: 590, endPoint y: 395, distance: 7.8
click at [588, 404] on input "*" at bounding box center [623, 417] width 97 height 27
type input "***"
drag, startPoint x: 603, startPoint y: 468, endPoint x: 562, endPoint y: 470, distance: 40.9
click at [562, 470] on div "Label: 24 Multiple choice question A B C D E *" at bounding box center [576, 504] width 667 height 68
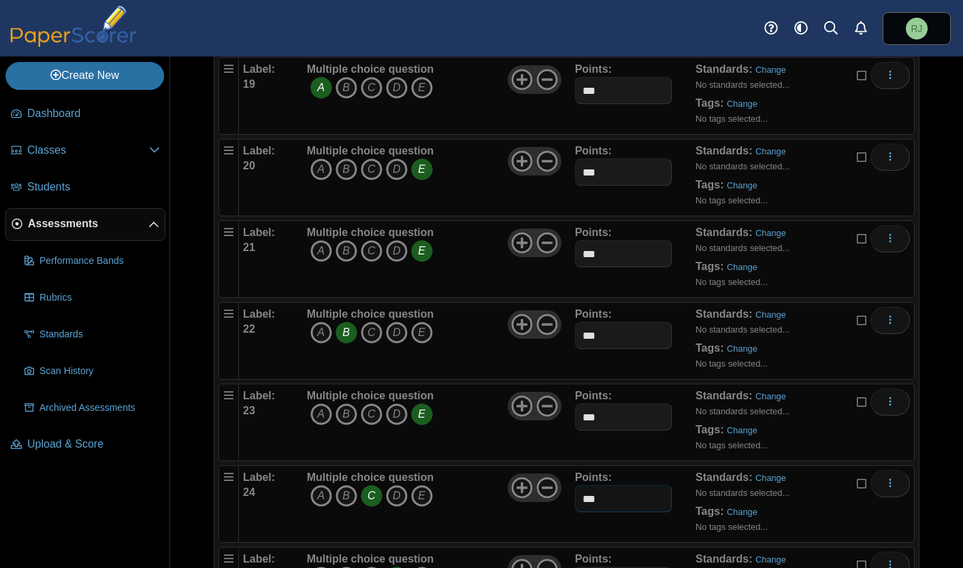
type input "***"
drag, startPoint x: 613, startPoint y: 554, endPoint x: 546, endPoint y: 553, distance: 66.7
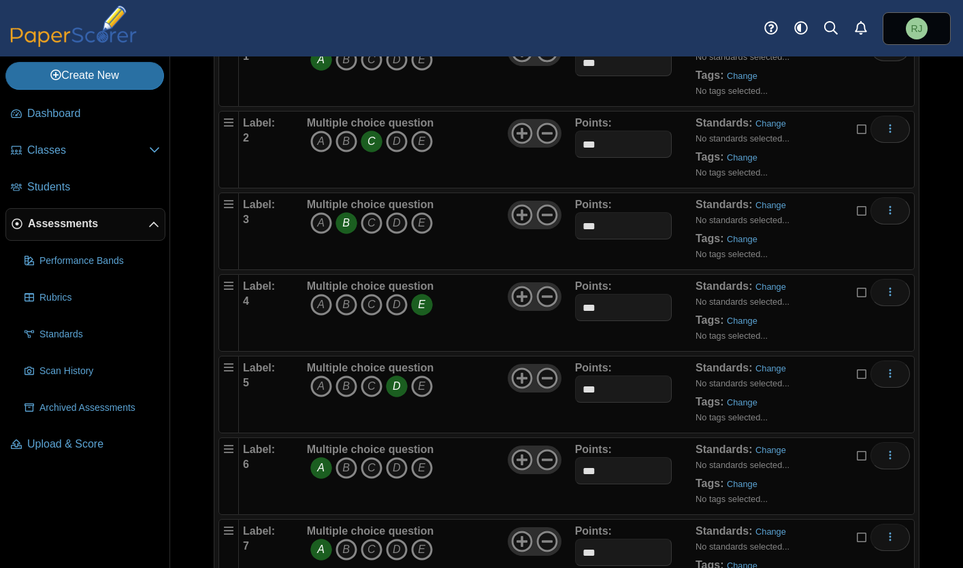
scroll to position [0, 0]
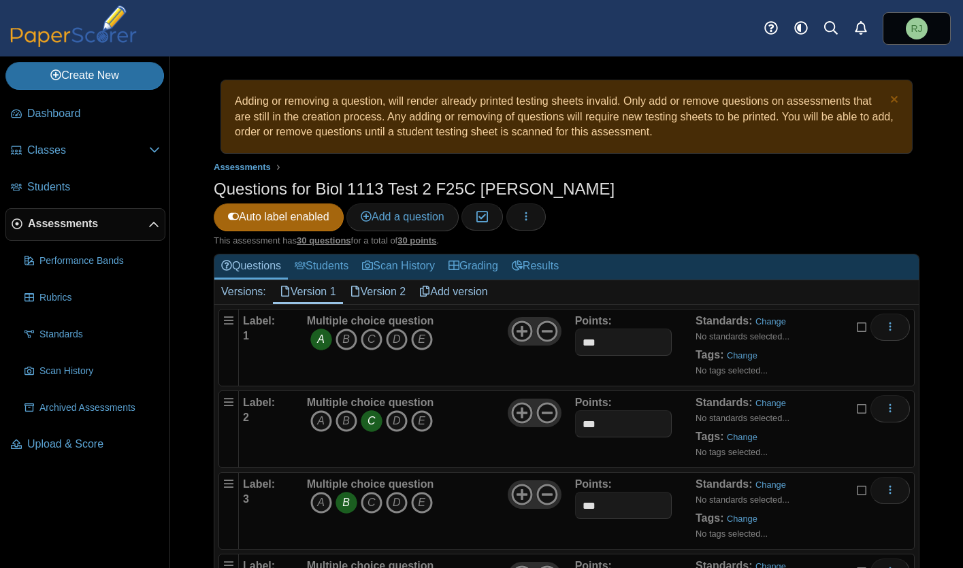
type input "***"
click at [624, 235] on div "This assessment has 30 questions for a total of 30 points ." at bounding box center [567, 241] width 706 height 12
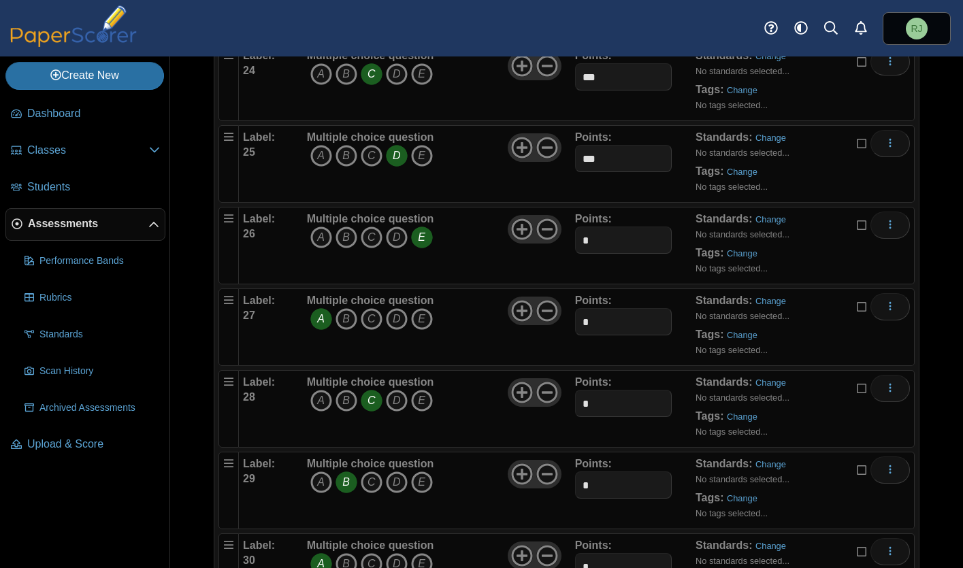
scroll to position [2193, 0]
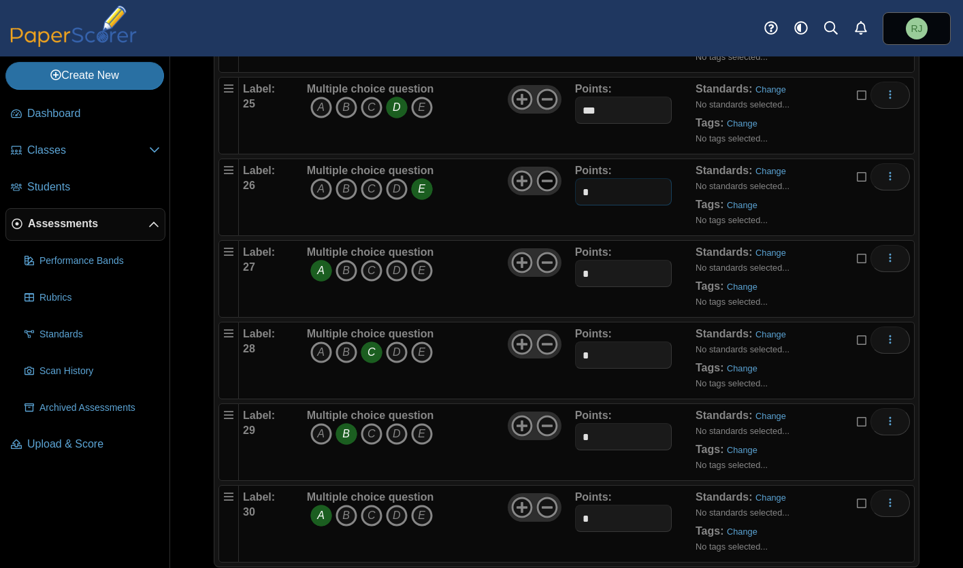
drag, startPoint x: 602, startPoint y: 163, endPoint x: 546, endPoint y: 163, distance: 56.5
click at [546, 163] on div "Label: 26 Multiple choice question A B C D E *" at bounding box center [576, 197] width 667 height 68
type input "***"
drag, startPoint x: 593, startPoint y: 257, endPoint x: 555, endPoint y: 251, distance: 38.5
click at [555, 251] on div "Label: 27 Multiple choice question A B C D E *" at bounding box center [576, 279] width 667 height 68
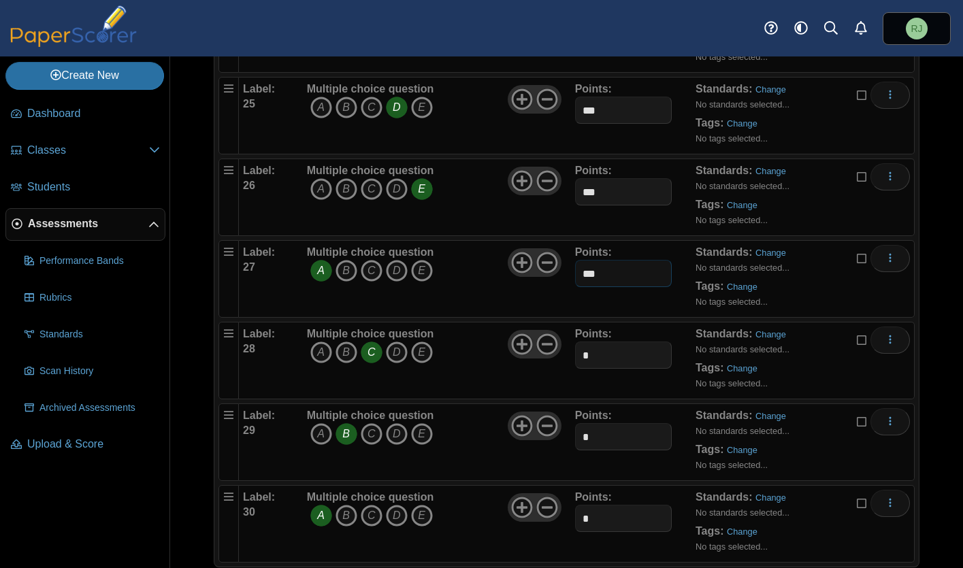
type input "***"
drag, startPoint x: 595, startPoint y: 331, endPoint x: 562, endPoint y: 329, distance: 33.4
click at [563, 329] on div "Label: 28 Multiple choice question A B C D E *" at bounding box center [576, 361] width 667 height 68
type input "***"
drag, startPoint x: 593, startPoint y: 407, endPoint x: 553, endPoint y: 412, distance: 40.4
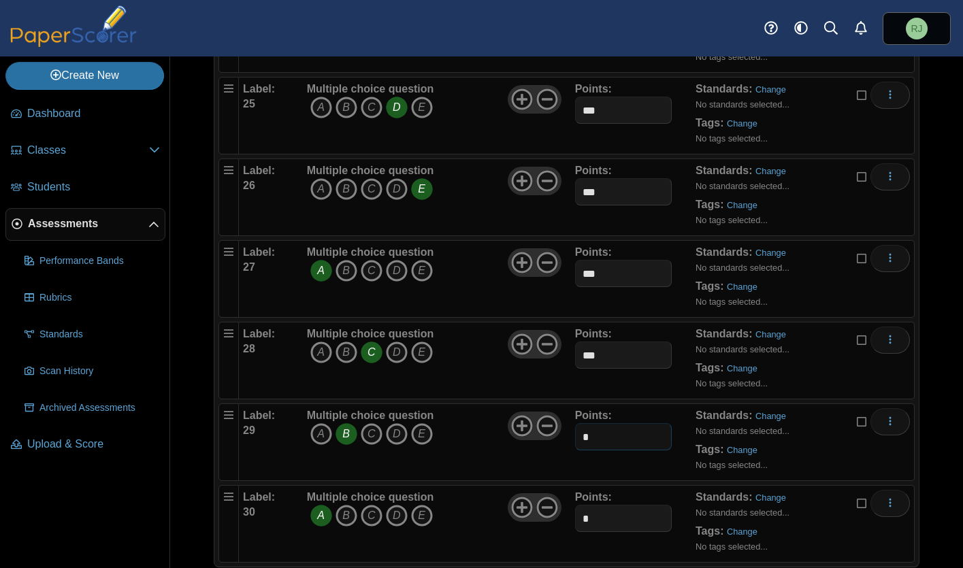
click at [553, 412] on div "Label: 29 Multiple choice question A B C D E *" at bounding box center [576, 442] width 667 height 68
type input "***"
drag, startPoint x: 607, startPoint y: 499, endPoint x: 538, endPoint y: 491, distance: 69.2
click at [538, 491] on div "Label: 30 Multiple choice question A B C D E *" at bounding box center [576, 524] width 667 height 68
type input "***"
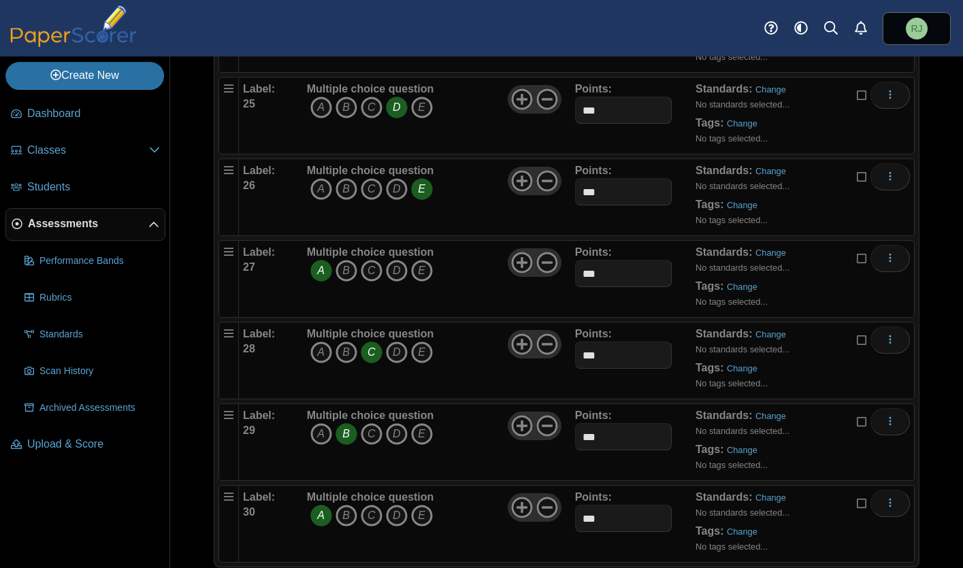
click at [544, 505] on div "Multiple choice question A B C D E" at bounding box center [440, 524] width 272 height 68
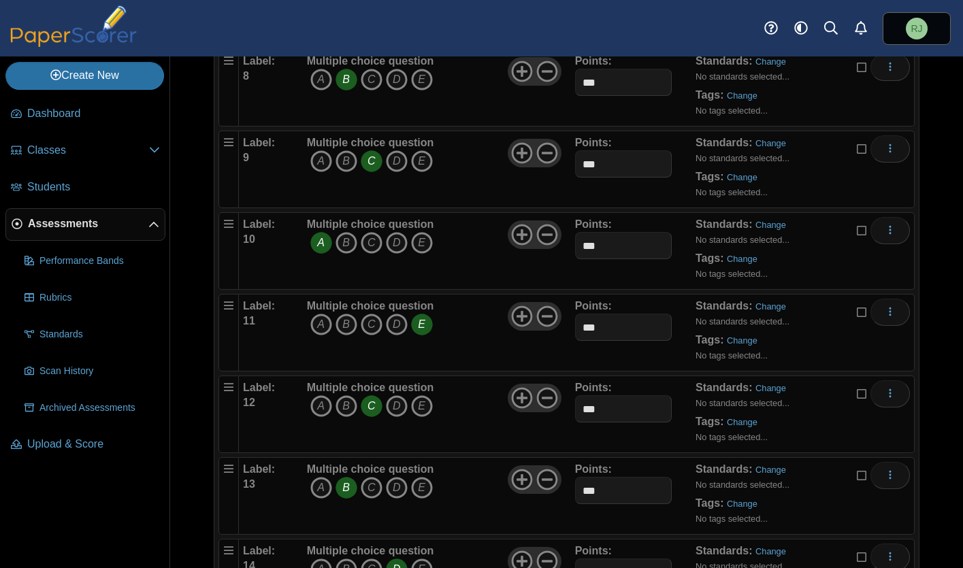
scroll to position [0, 0]
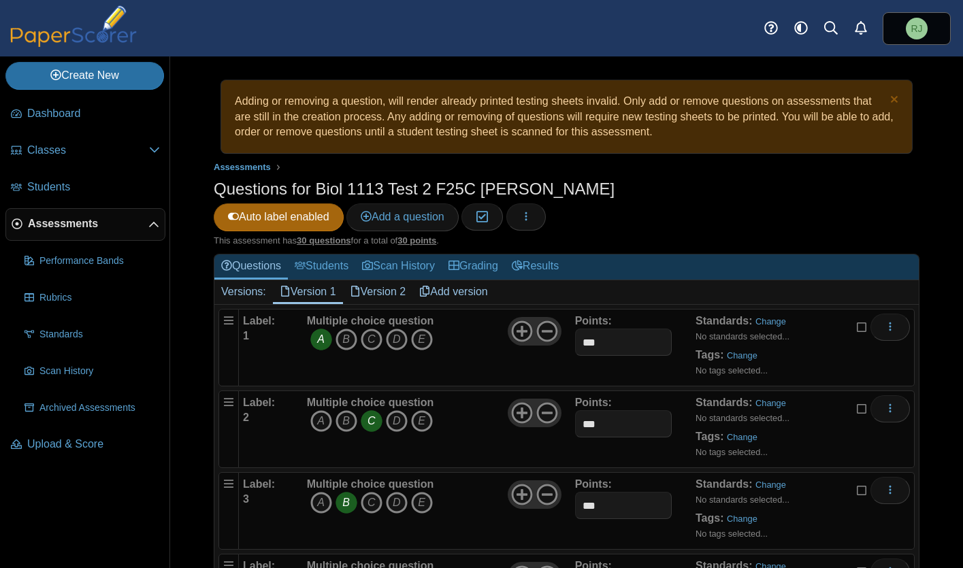
click at [386, 280] on link "Version 2" at bounding box center [378, 291] width 70 height 23
click at [306, 280] on link "Version 1" at bounding box center [308, 291] width 70 height 23
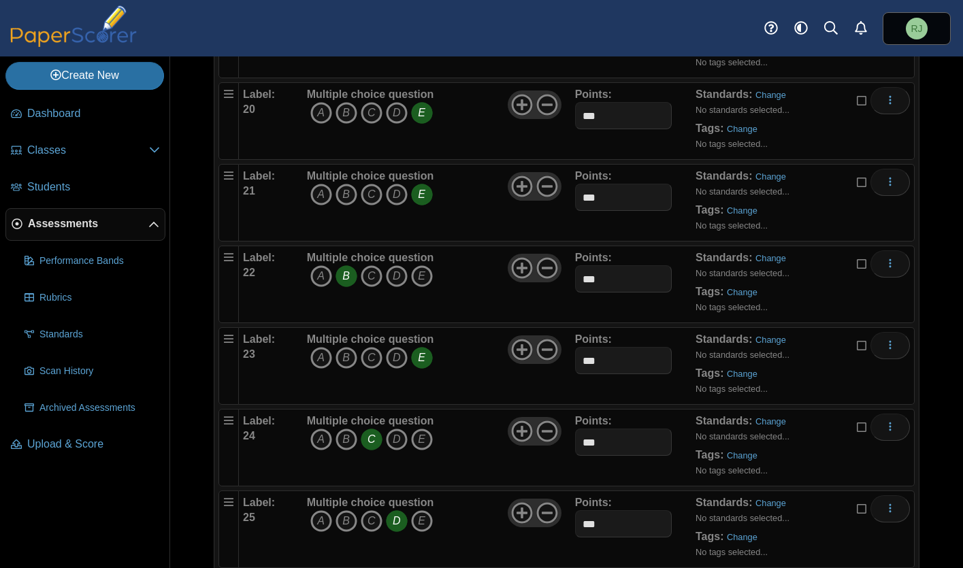
scroll to position [2193, 0]
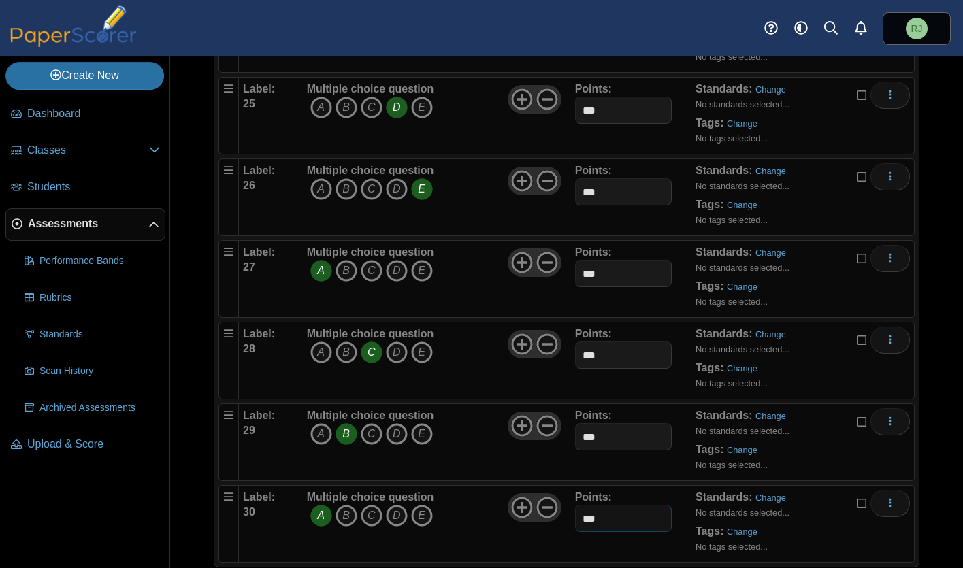
click at [598, 505] on input "***" at bounding box center [623, 518] width 97 height 27
type input "***"
click at [465, 504] on div "Multiple choice question A B C D E" at bounding box center [440, 524] width 272 height 68
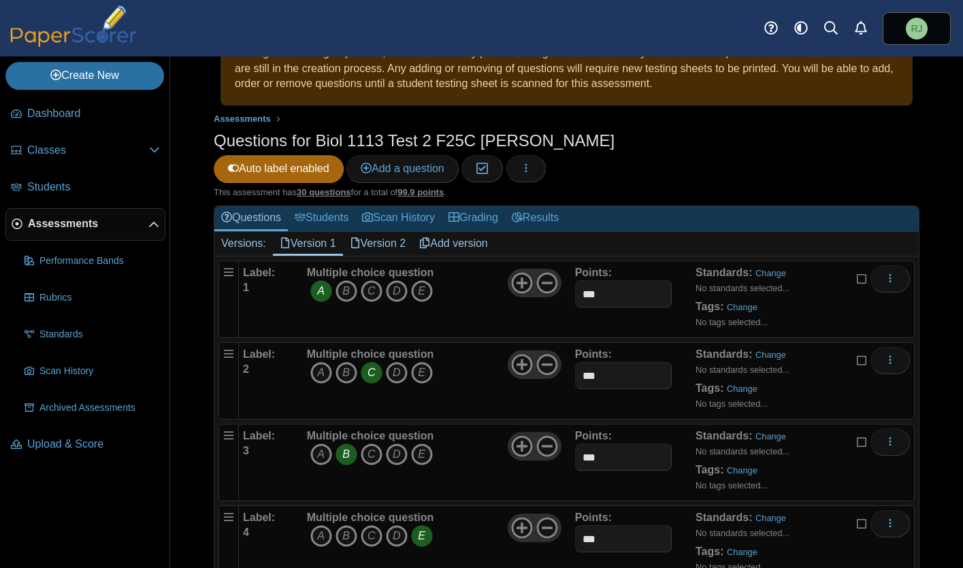
scroll to position [0, 0]
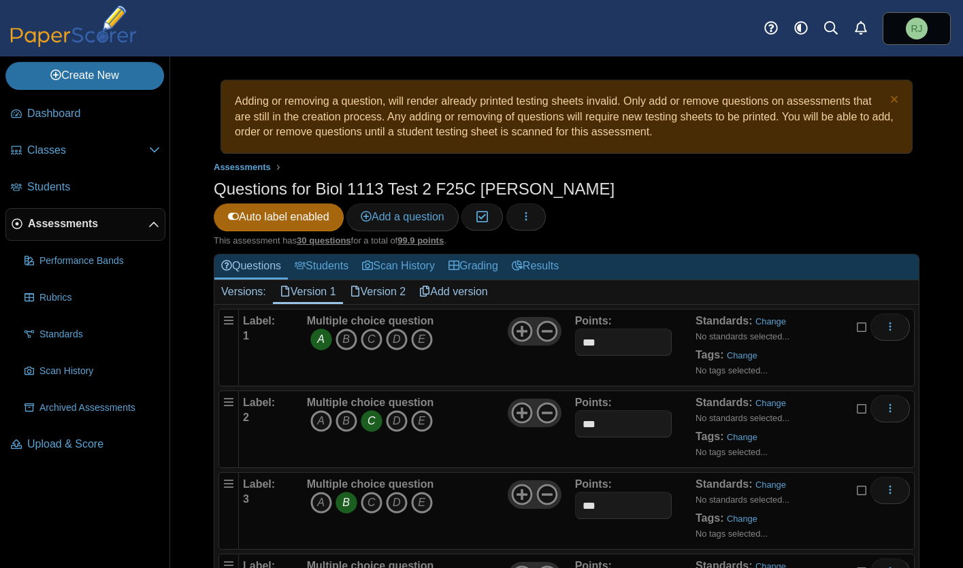
click at [385, 280] on link "Version 2" at bounding box center [378, 291] width 70 height 23
click at [305, 280] on link "Version 1" at bounding box center [308, 291] width 70 height 23
click at [383, 280] on link "Version 2" at bounding box center [378, 291] width 70 height 23
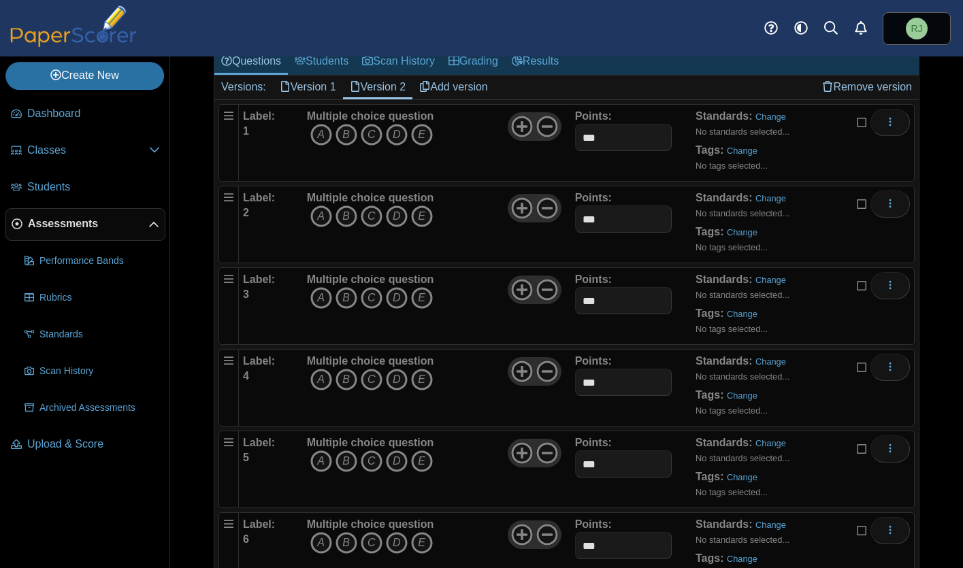
scroll to position [194, 0]
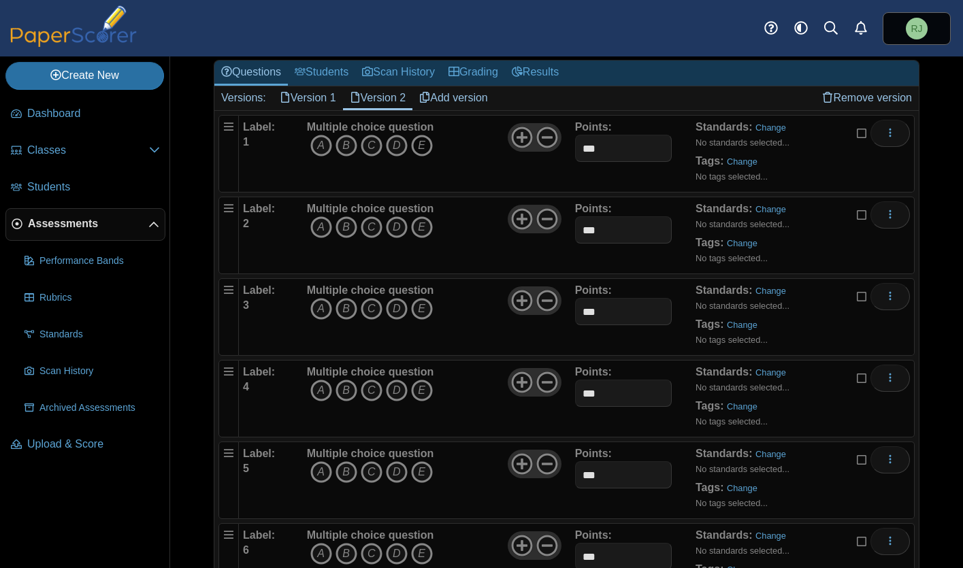
click at [423, 135] on icon "E" at bounding box center [422, 146] width 22 height 22
click at [398, 216] on icon "D" at bounding box center [397, 227] width 22 height 22
click at [425, 298] on icon "E" at bounding box center [422, 309] width 22 height 22
click at [321, 380] on icon "A" at bounding box center [321, 391] width 22 height 22
click at [422, 462] on icon "E" at bounding box center [422, 473] width 22 height 22
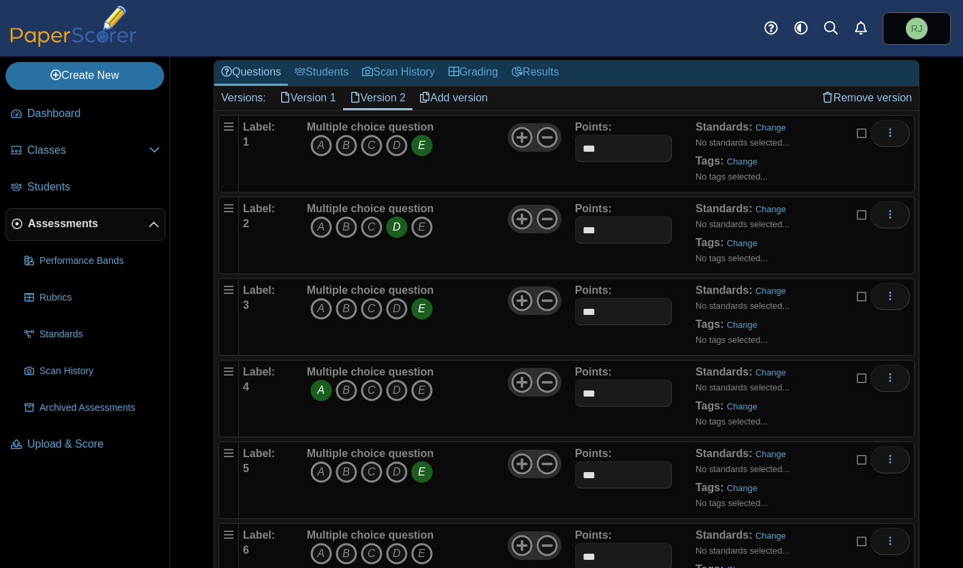
click at [425, 543] on icon "E" at bounding box center [422, 554] width 22 height 22
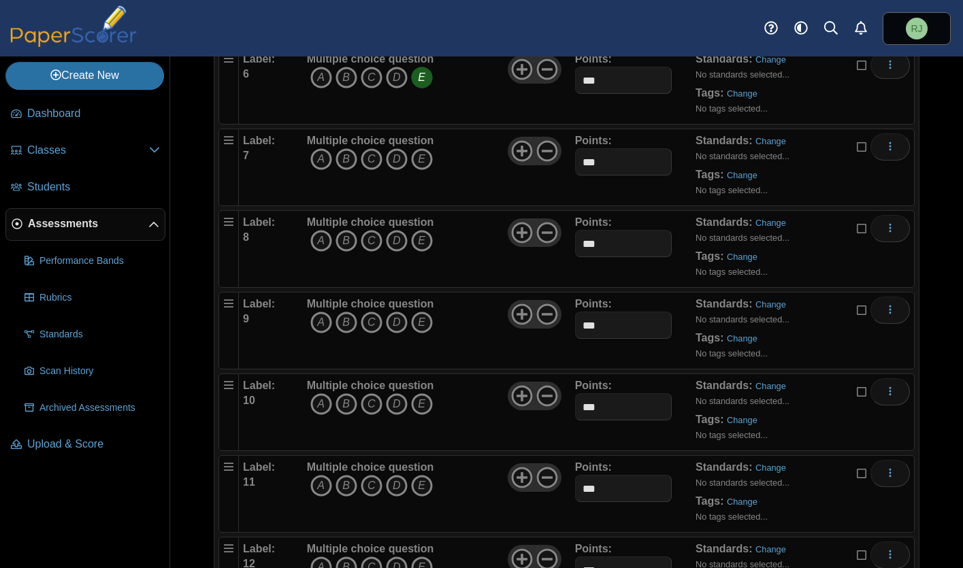
scroll to position [673, 0]
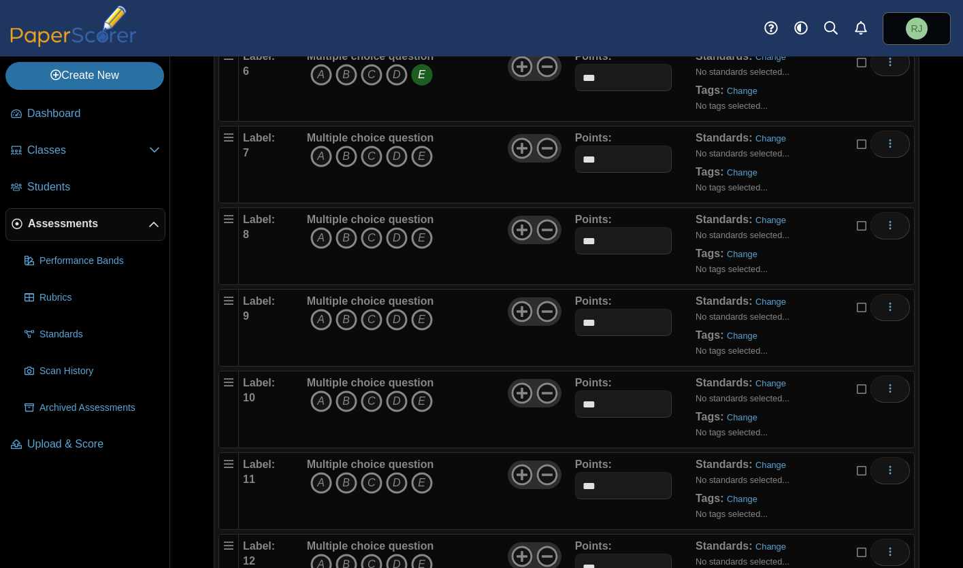
click at [346, 146] on icon "B" at bounding box center [347, 157] width 22 height 22
click at [425, 227] on icon "E" at bounding box center [422, 238] width 22 height 22
click at [373, 309] on icon "C" at bounding box center [372, 320] width 22 height 22
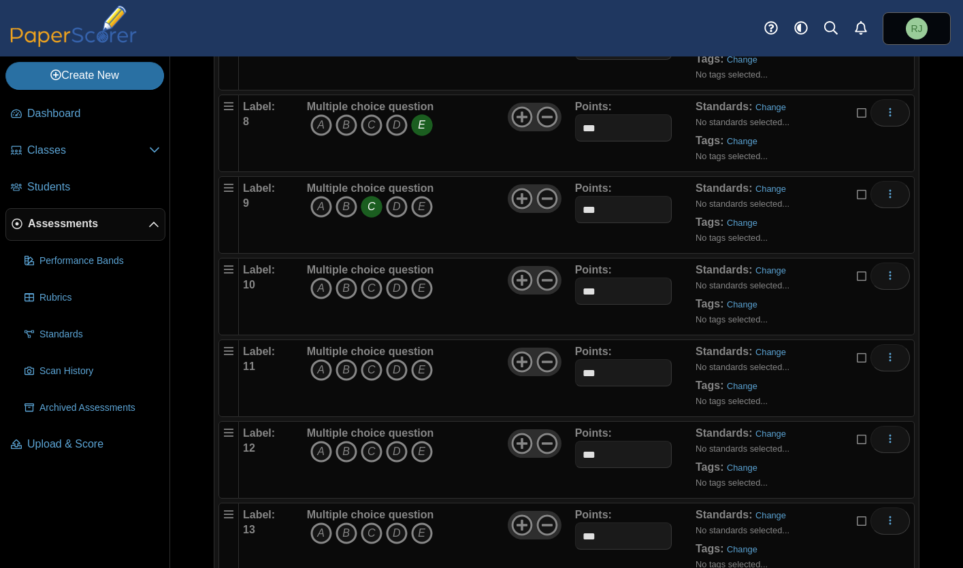
scroll to position [808, 0]
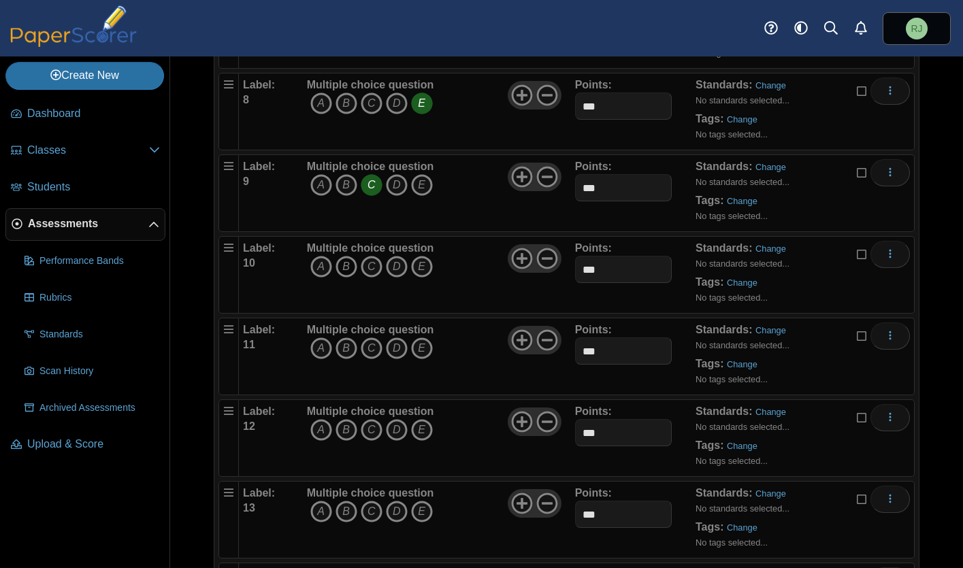
click at [342, 256] on icon "B" at bounding box center [347, 267] width 22 height 22
click at [421, 338] on icon "E" at bounding box center [422, 349] width 22 height 22
click at [319, 419] on icon "A" at bounding box center [321, 430] width 22 height 22
click at [394, 501] on icon "D" at bounding box center [397, 512] width 22 height 22
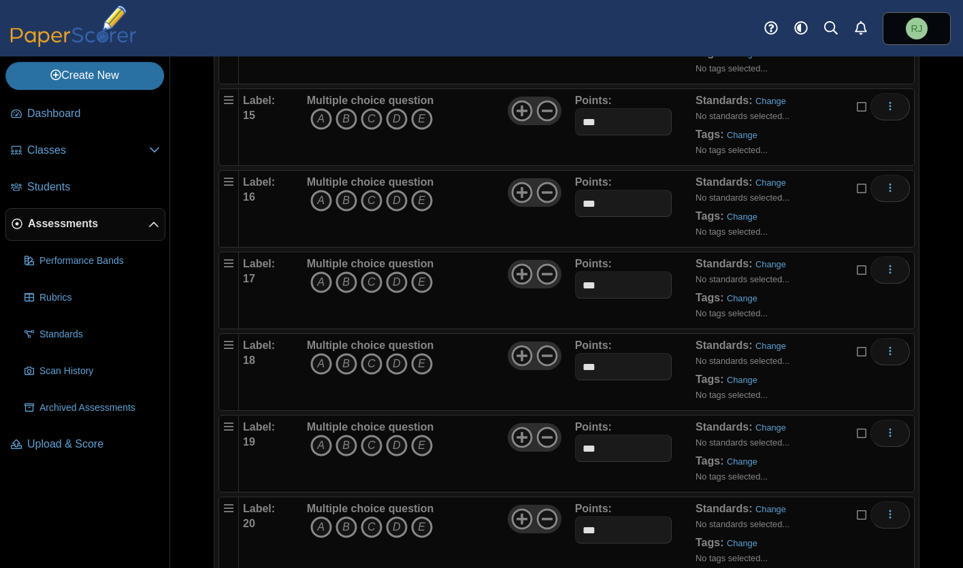
scroll to position [1362, 0]
click at [370, 110] on icon "C" at bounding box center [372, 121] width 22 height 22
click at [321, 192] on icon "A" at bounding box center [321, 203] width 22 height 22
click at [374, 274] on icon "C" at bounding box center [372, 285] width 22 height 22
click at [400, 355] on icon "D" at bounding box center [397, 366] width 22 height 22
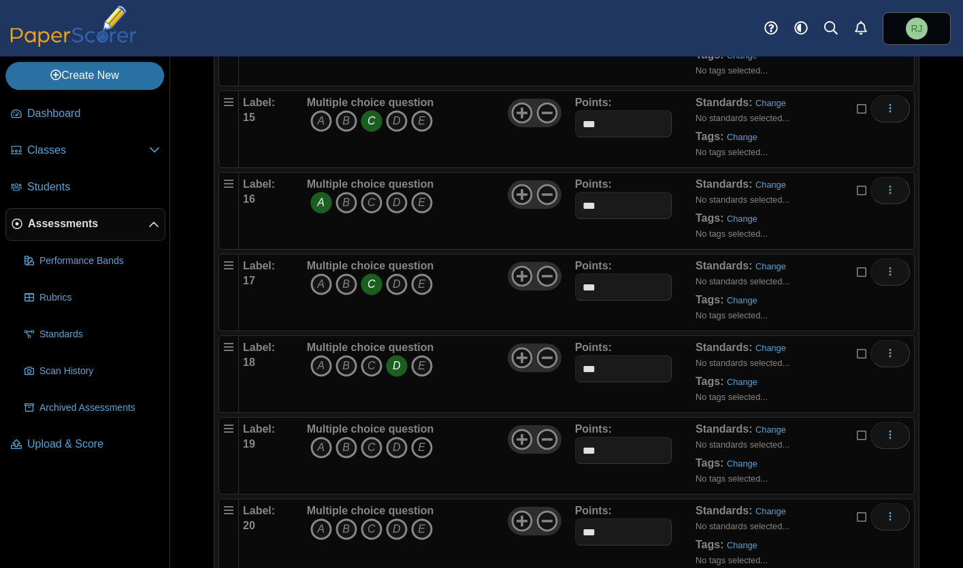
click at [425, 437] on icon "E" at bounding box center [422, 448] width 22 height 22
click at [398, 519] on icon "D" at bounding box center [397, 530] width 22 height 22
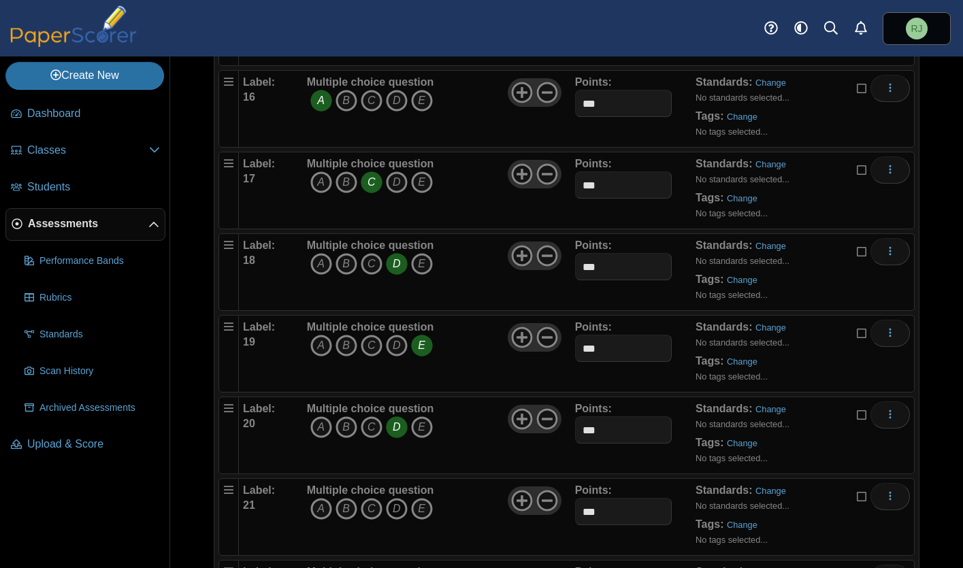
scroll to position [1479, 0]
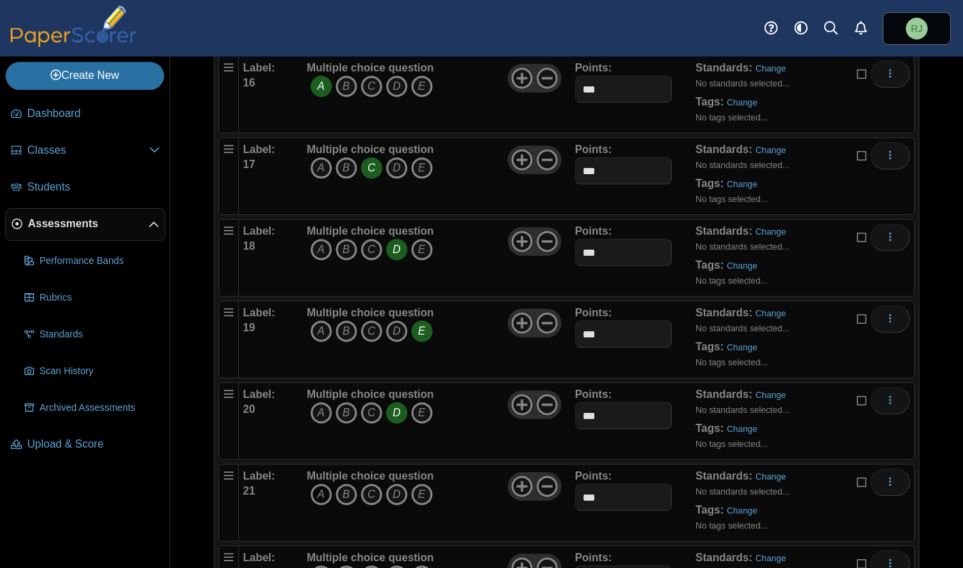
click at [321, 484] on icon "A" at bounding box center [321, 495] width 22 height 22
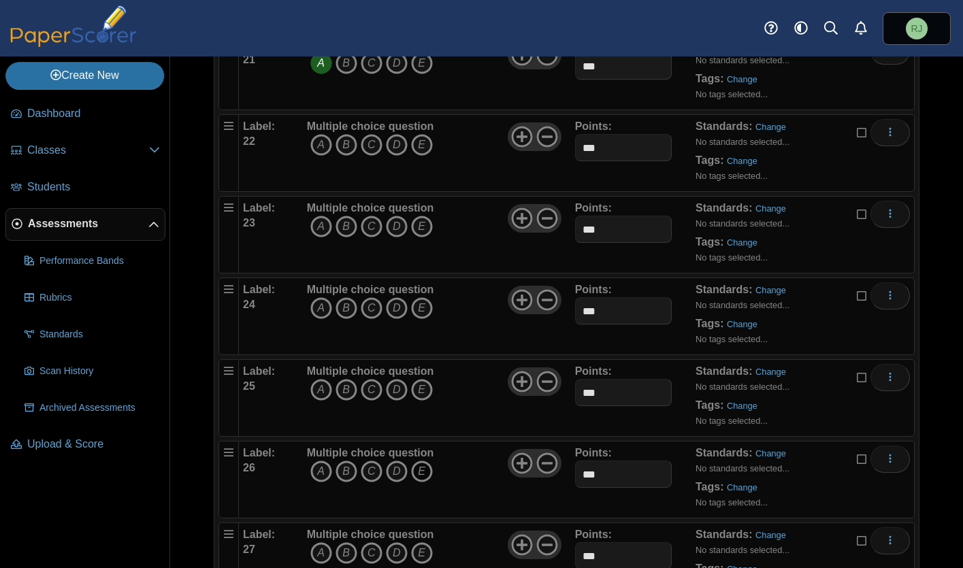
scroll to position [1911, 0]
click at [317, 133] on icon "A" at bounding box center [321, 144] width 22 height 22
click at [424, 214] on icon "E" at bounding box center [422, 225] width 22 height 22
click at [373, 296] on icon "C" at bounding box center [372, 307] width 22 height 22
click at [416, 378] on icon "E" at bounding box center [422, 389] width 22 height 22
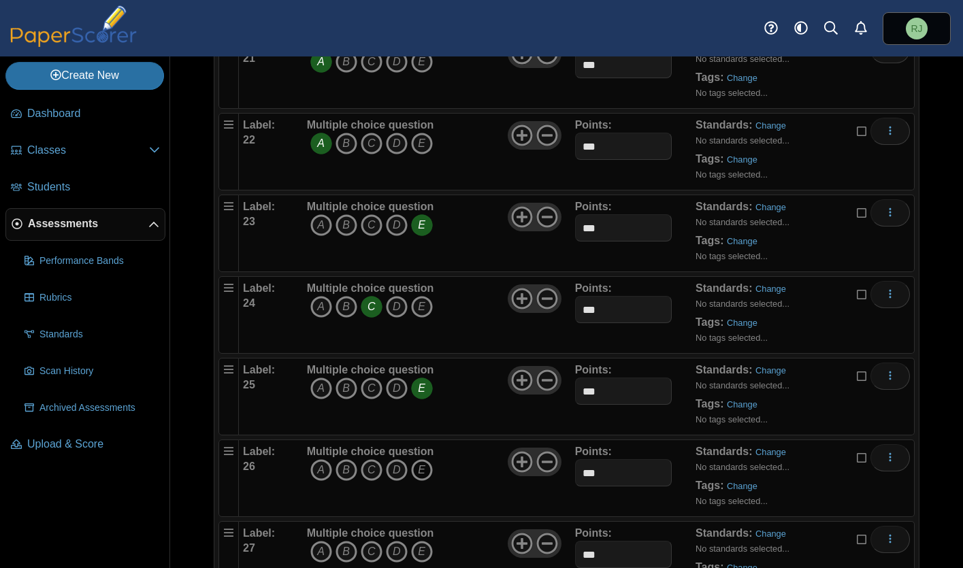
click at [419, 459] on icon "E" at bounding box center [422, 470] width 22 height 22
click at [371, 541] on icon "C" at bounding box center [372, 552] width 22 height 22
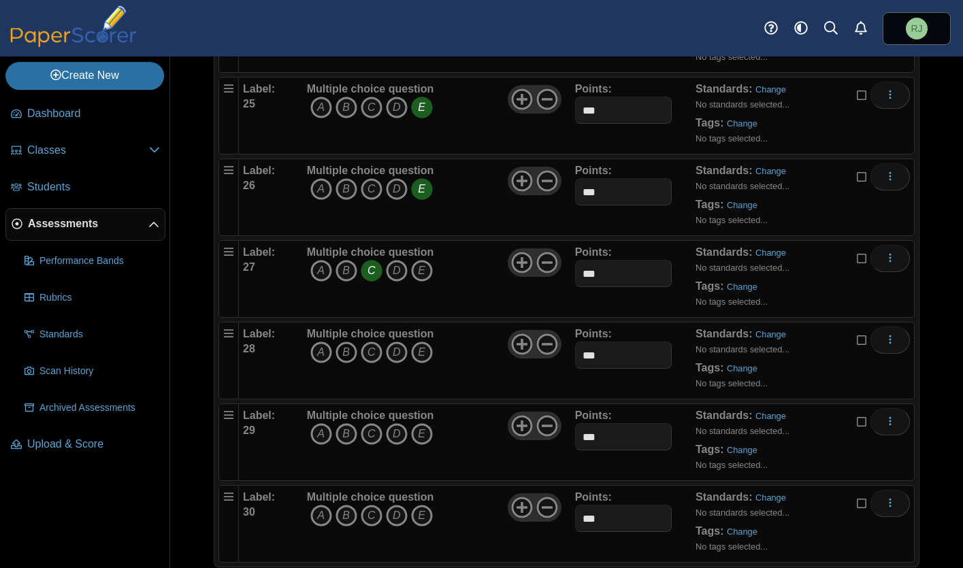
click at [346, 342] on icon "B" at bounding box center [347, 353] width 22 height 22
click at [344, 423] on icon "B" at bounding box center [347, 434] width 22 height 22
click at [325, 505] on icon "A" at bounding box center [321, 516] width 22 height 22
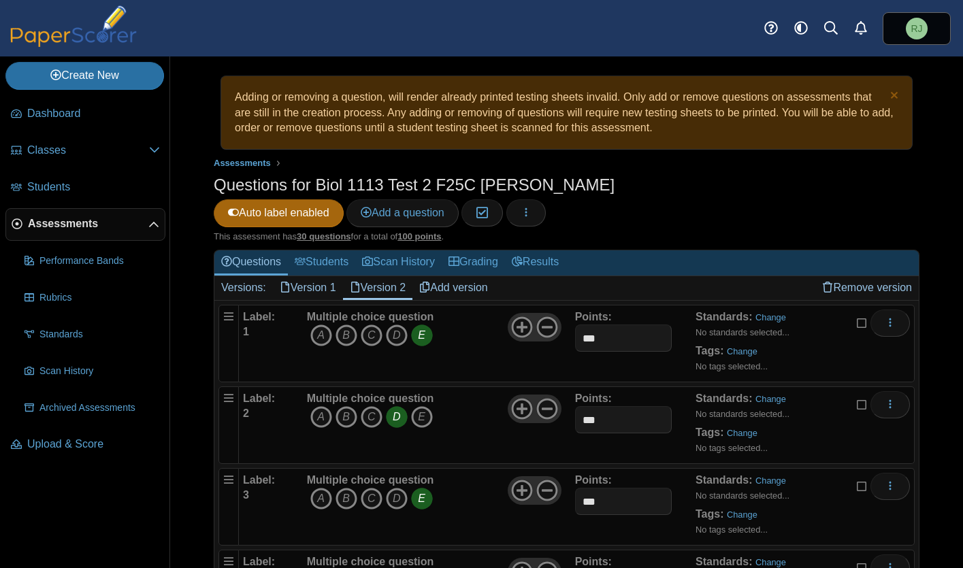
scroll to position [0, 0]
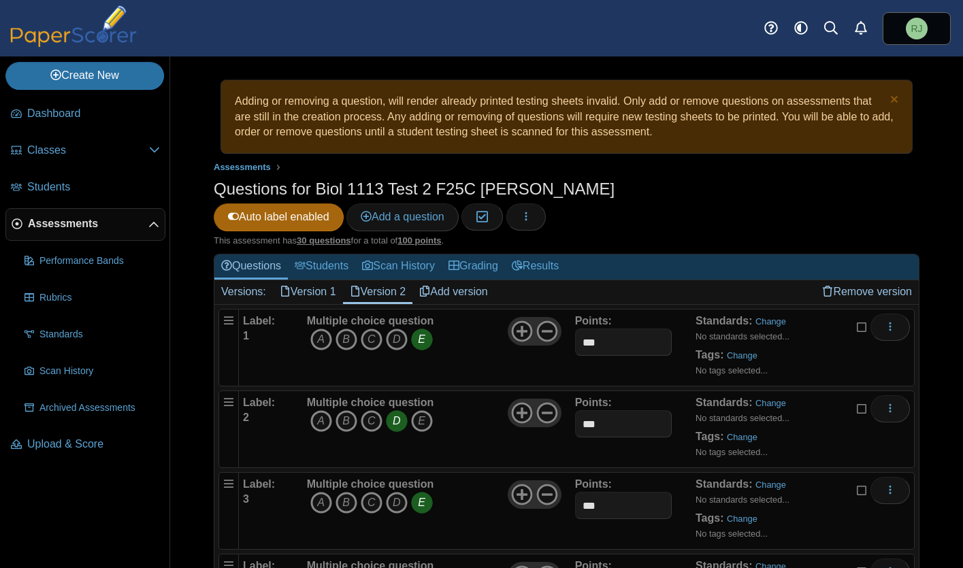
click at [297, 280] on link "Version 1" at bounding box center [308, 291] width 70 height 23
click at [365, 280] on link "Version 2" at bounding box center [378, 291] width 70 height 23
click at [532, 211] on icon "button" at bounding box center [526, 216] width 11 height 11
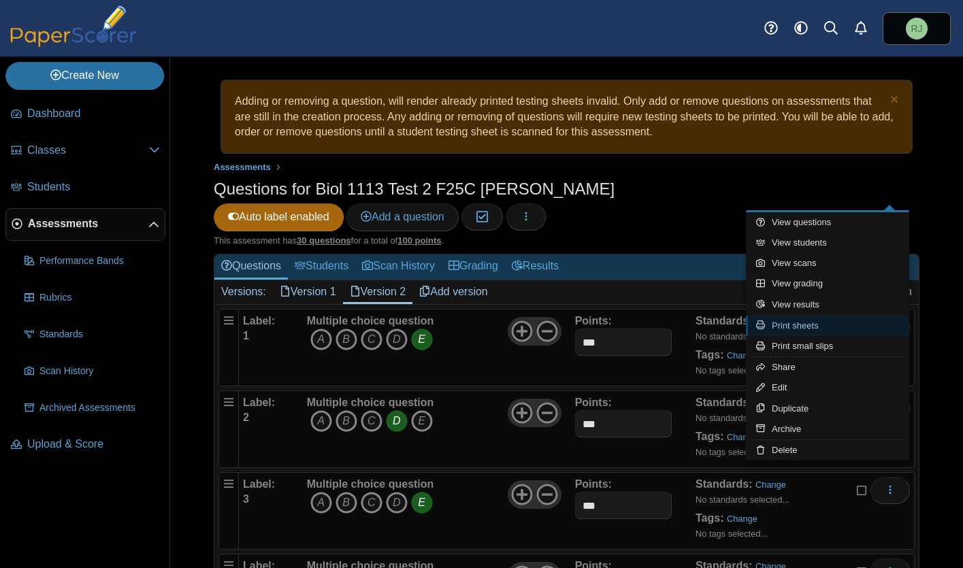
click at [803, 327] on link "Print sheets" at bounding box center [827, 326] width 163 height 20
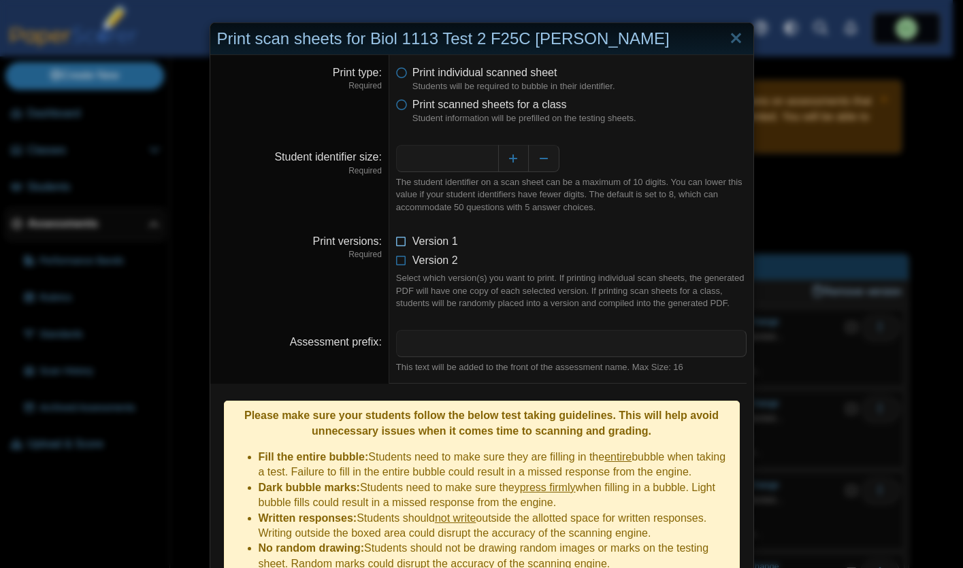
click at [398, 242] on icon at bounding box center [401, 239] width 11 height 10
click at [398, 263] on icon at bounding box center [401, 258] width 11 height 10
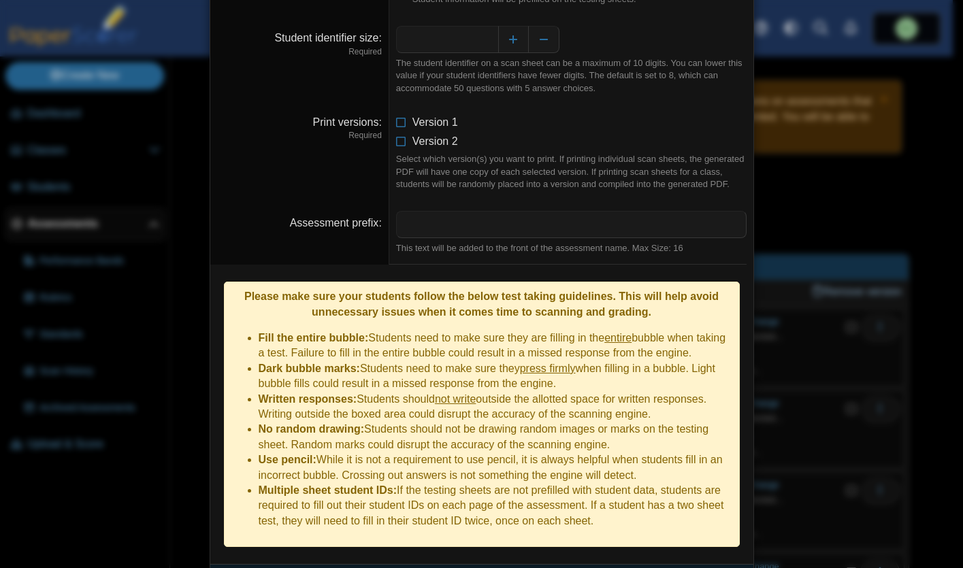
scroll to position [152, 0]
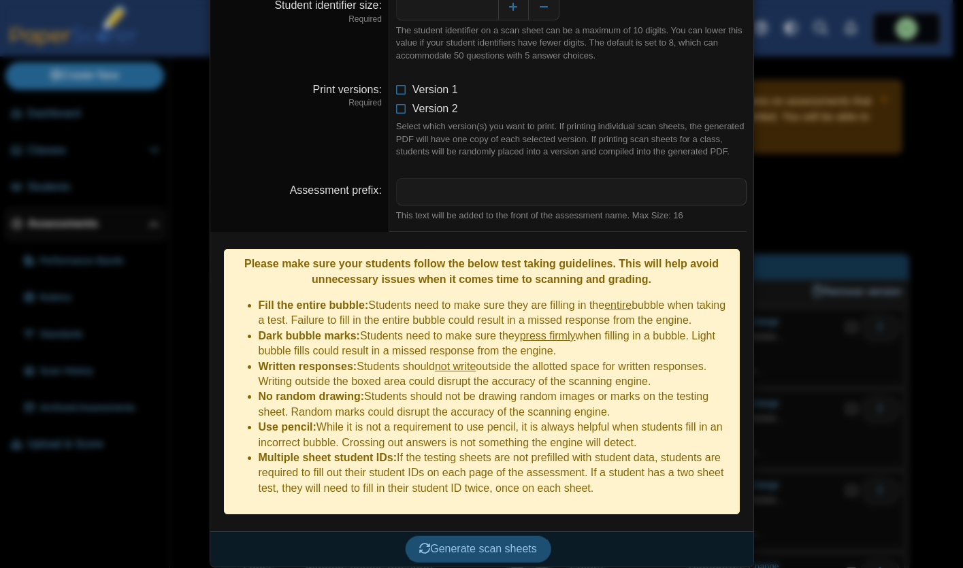
click at [478, 543] on span "Generate scan sheets" at bounding box center [478, 549] width 118 height 12
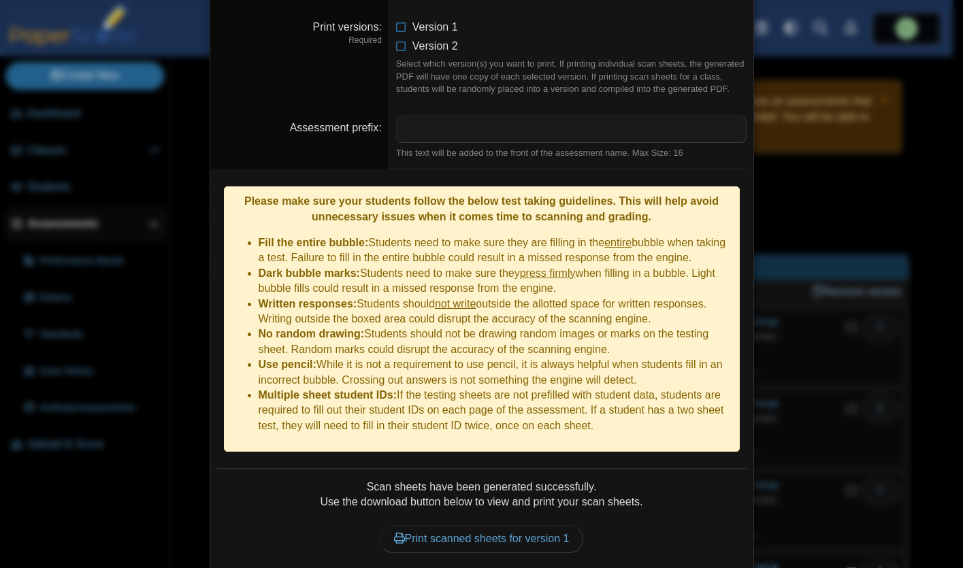
scroll to position [304, 0]
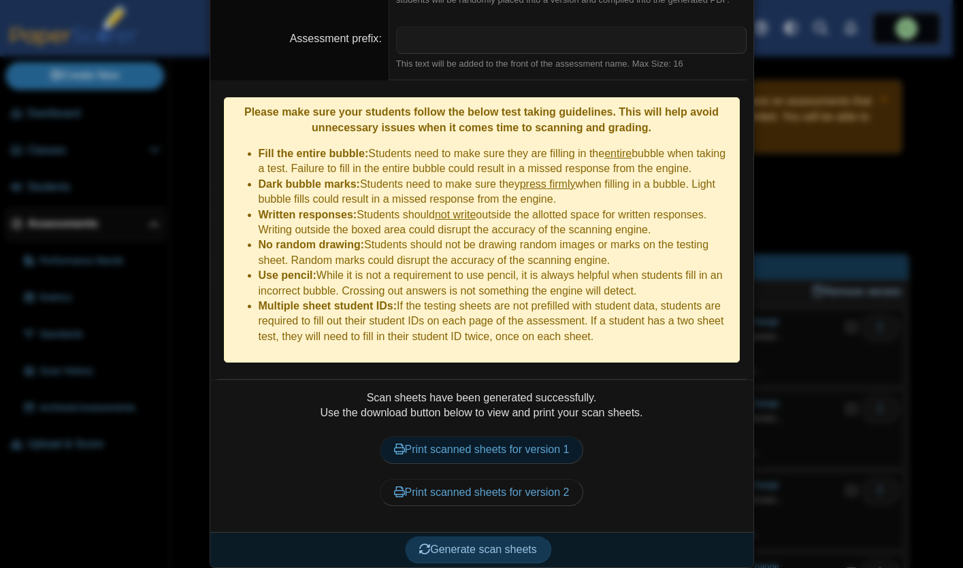
click at [454, 440] on link "Print scanned sheets for version 1" at bounding box center [482, 449] width 204 height 27
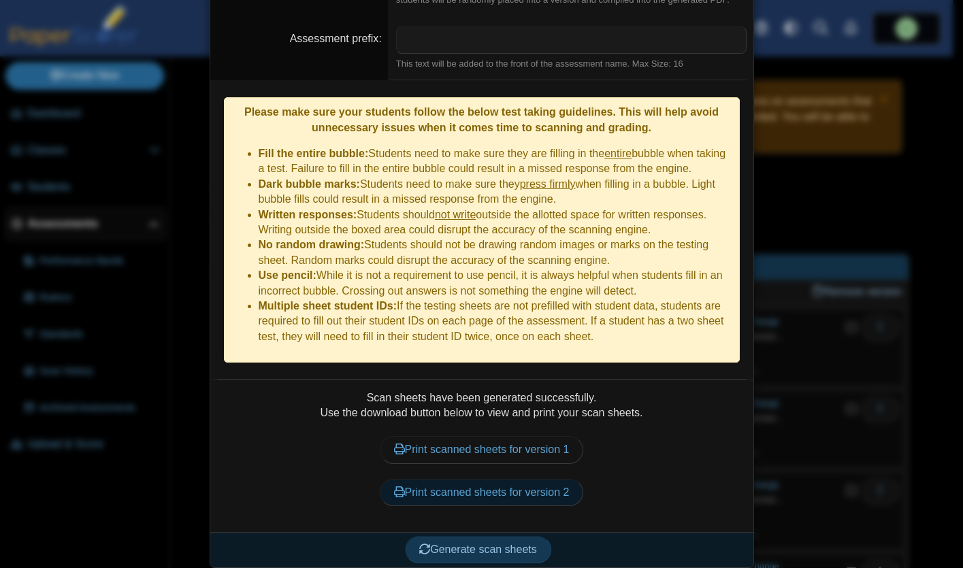
click at [495, 487] on link "Print scanned sheets for version 2" at bounding box center [482, 492] width 204 height 27
